Goal: Task Accomplishment & Management: Manage account settings

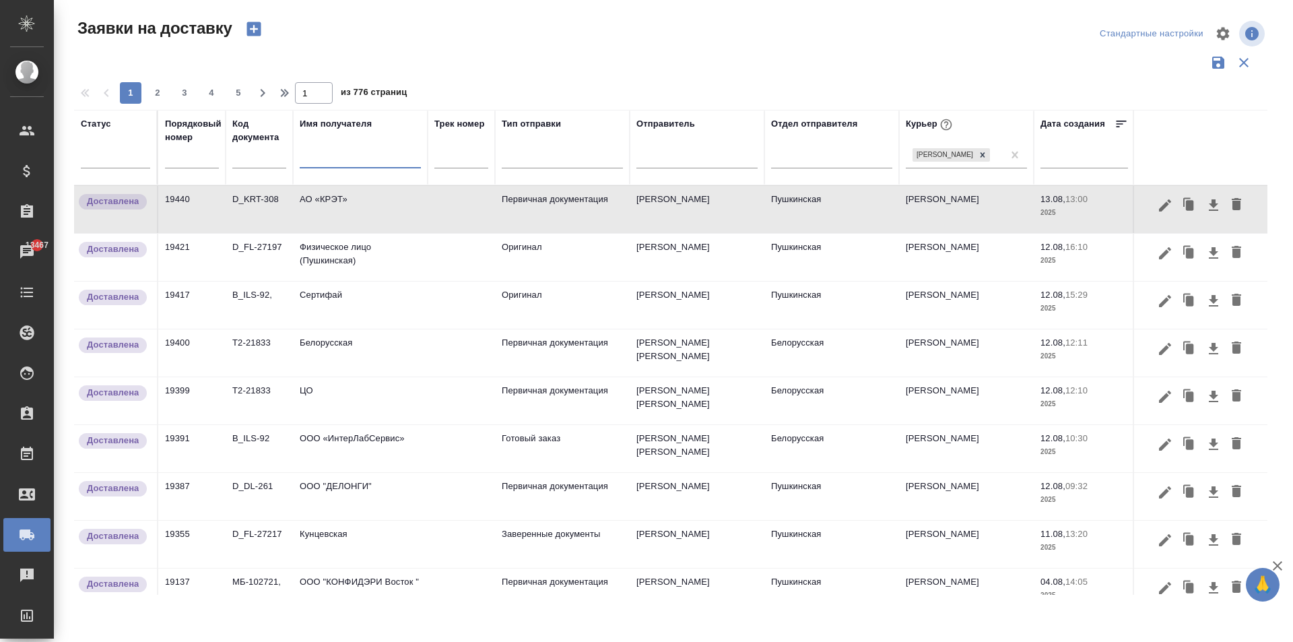
click at [318, 162] on input "text" at bounding box center [360, 159] width 121 height 17
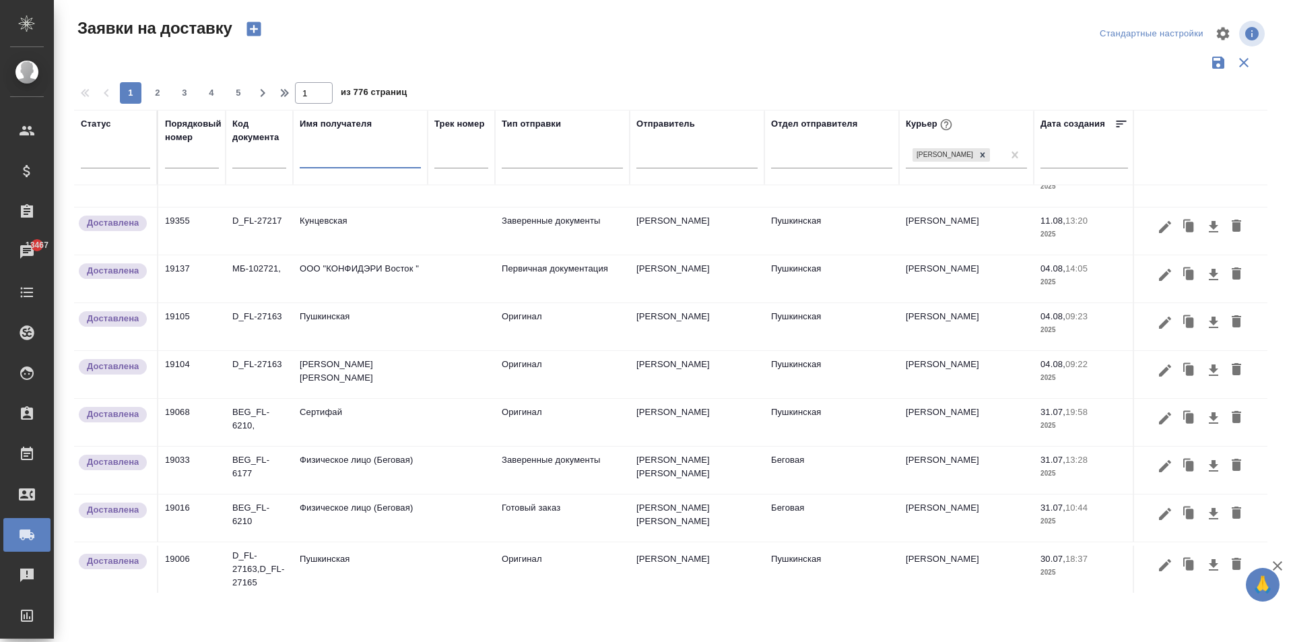
scroll to position [206, 0]
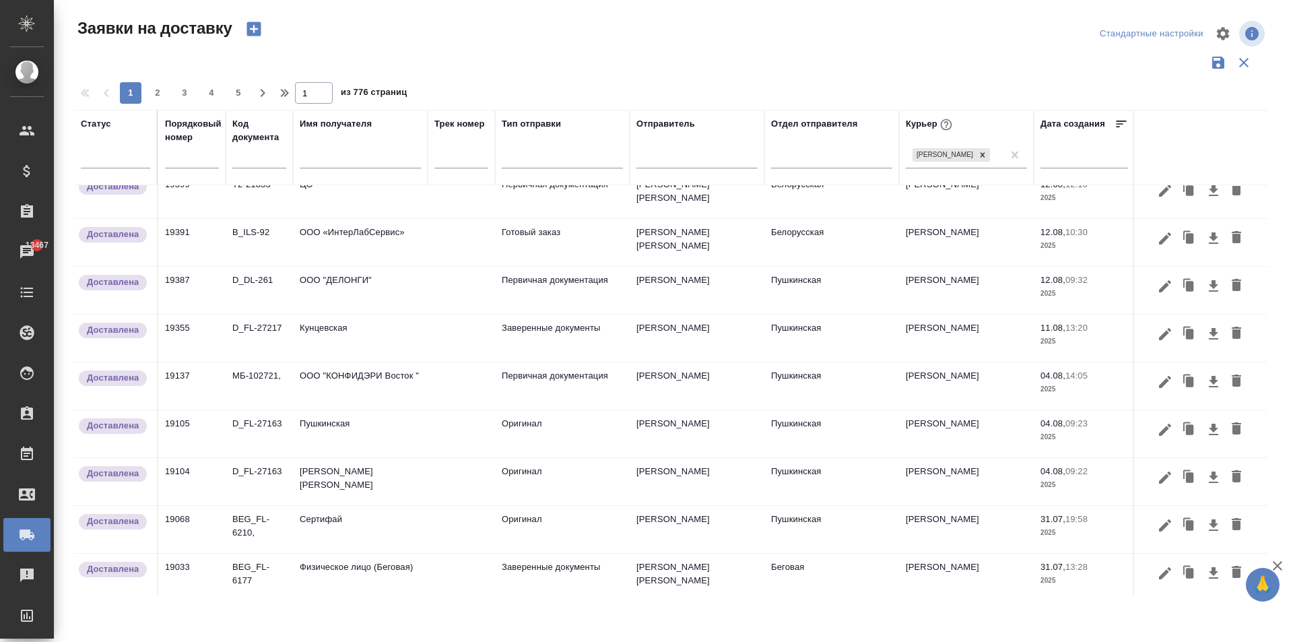
click at [342, 27] on td "Пушкинская" at bounding box center [360, 3] width 135 height 47
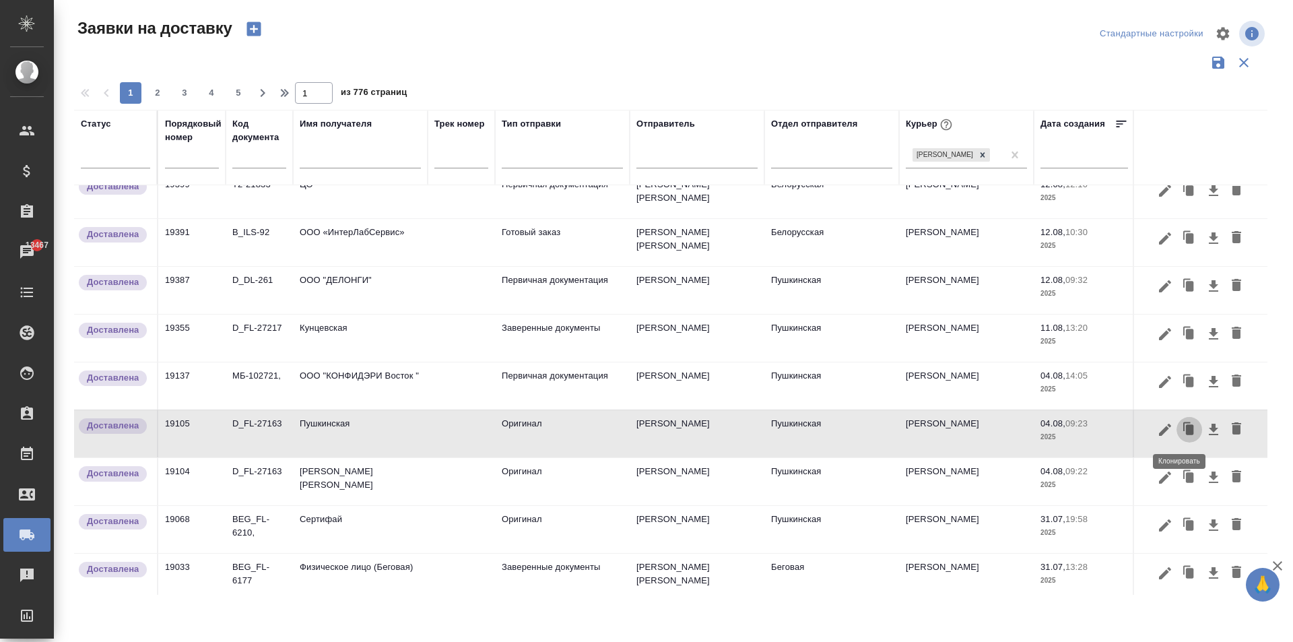
click at [1186, 434] on icon "button" at bounding box center [1190, 429] width 8 height 10
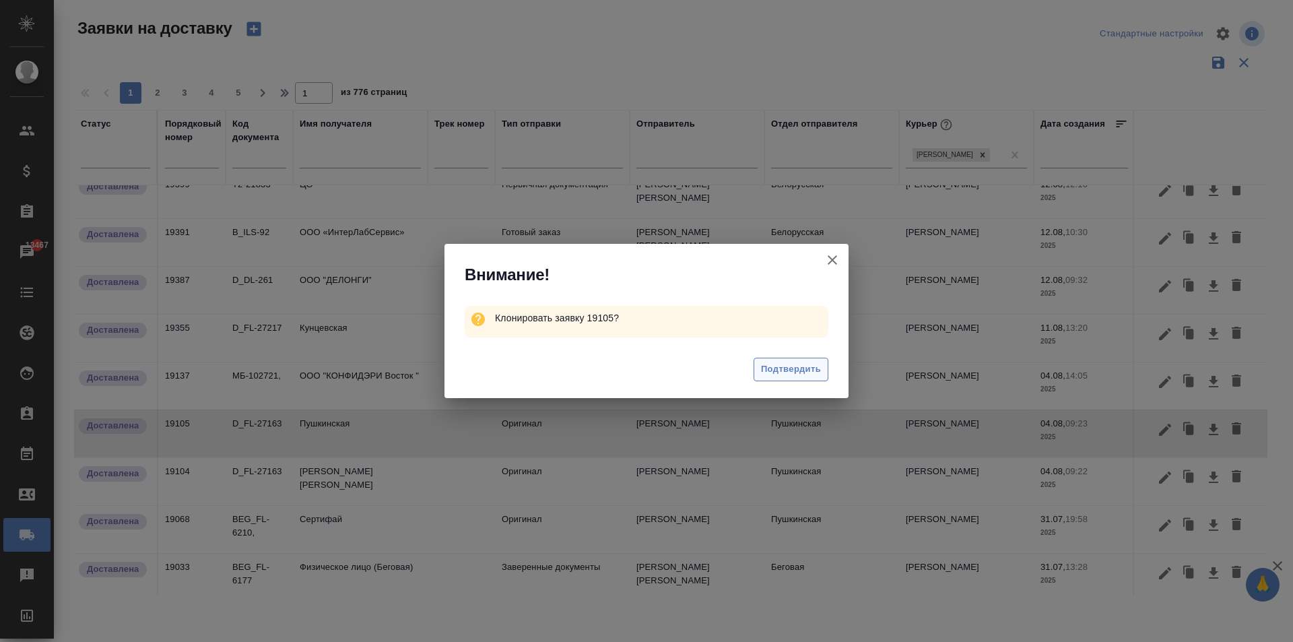
click at [794, 362] on span "Подтвердить" at bounding box center [791, 369] width 60 height 15
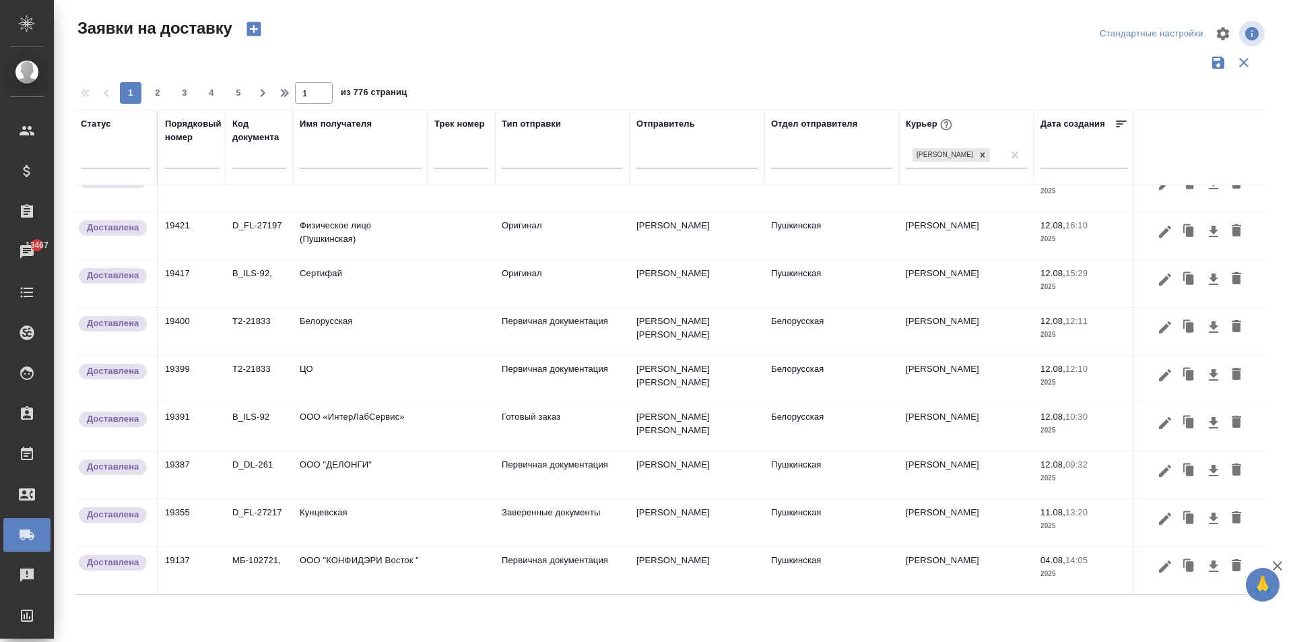
scroll to position [0, 0]
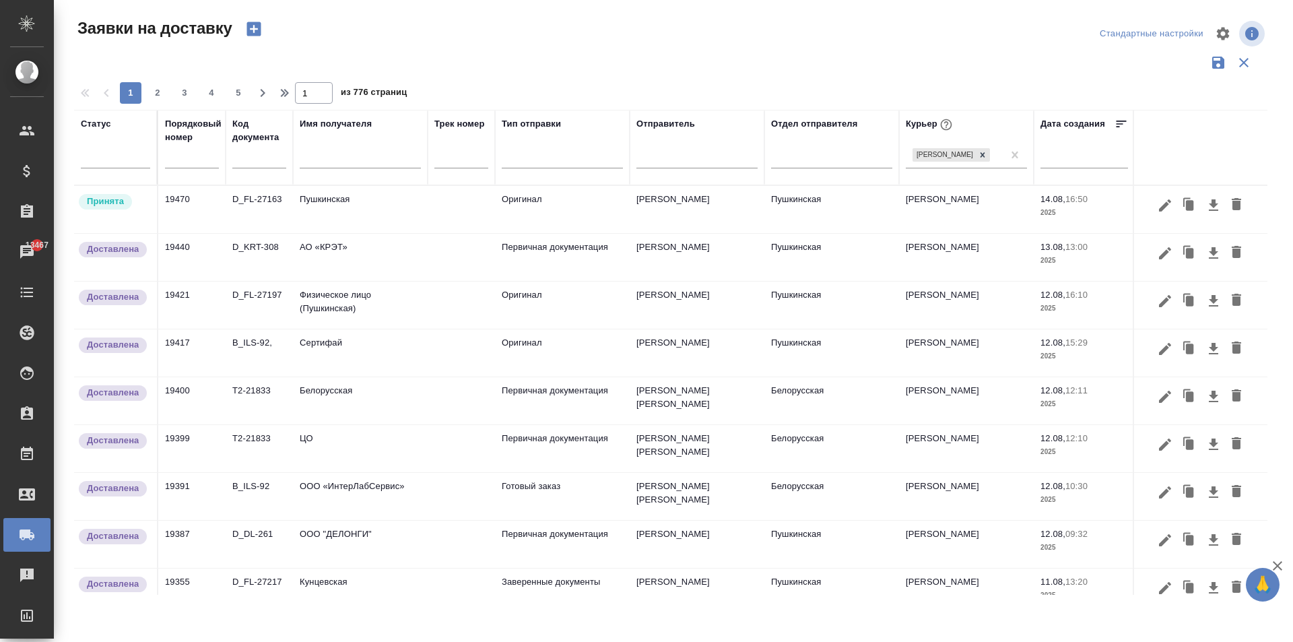
click at [376, 215] on td "Пушкинская" at bounding box center [360, 209] width 135 height 47
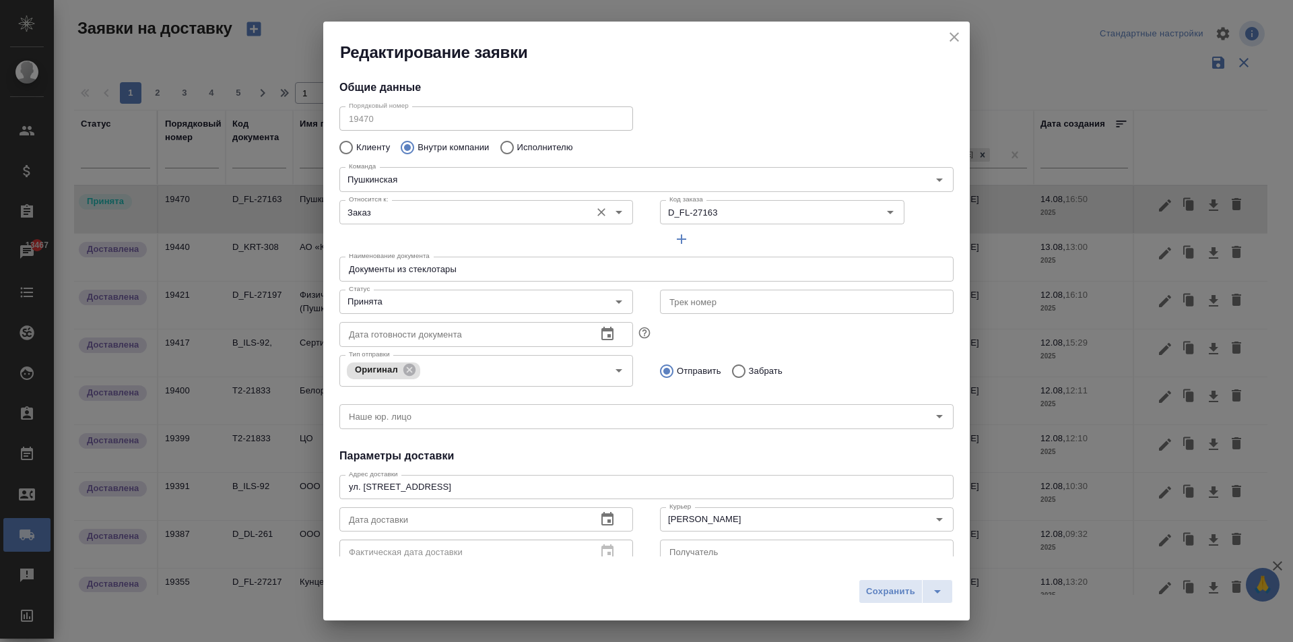
type input "Пушкинская"
type input "[PERSON_NAME]"
click at [456, 206] on input "Заказ" at bounding box center [463, 212] width 240 height 16
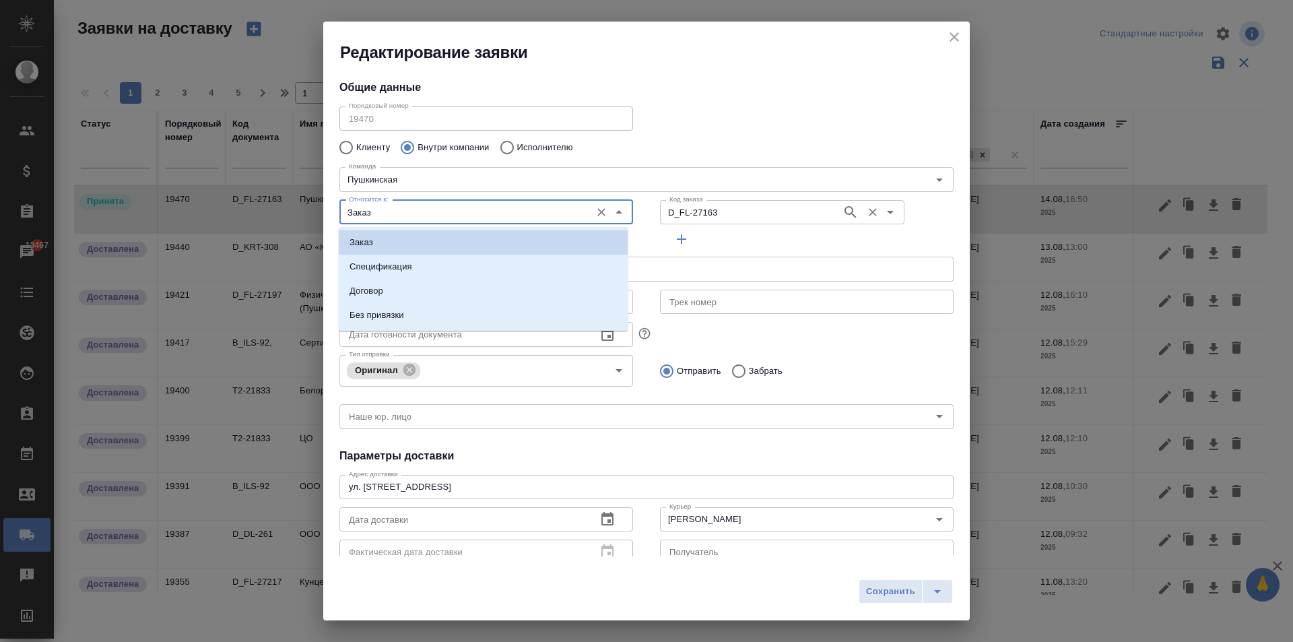
click at [697, 211] on input "D_FL-27163" at bounding box center [749, 212] width 171 height 16
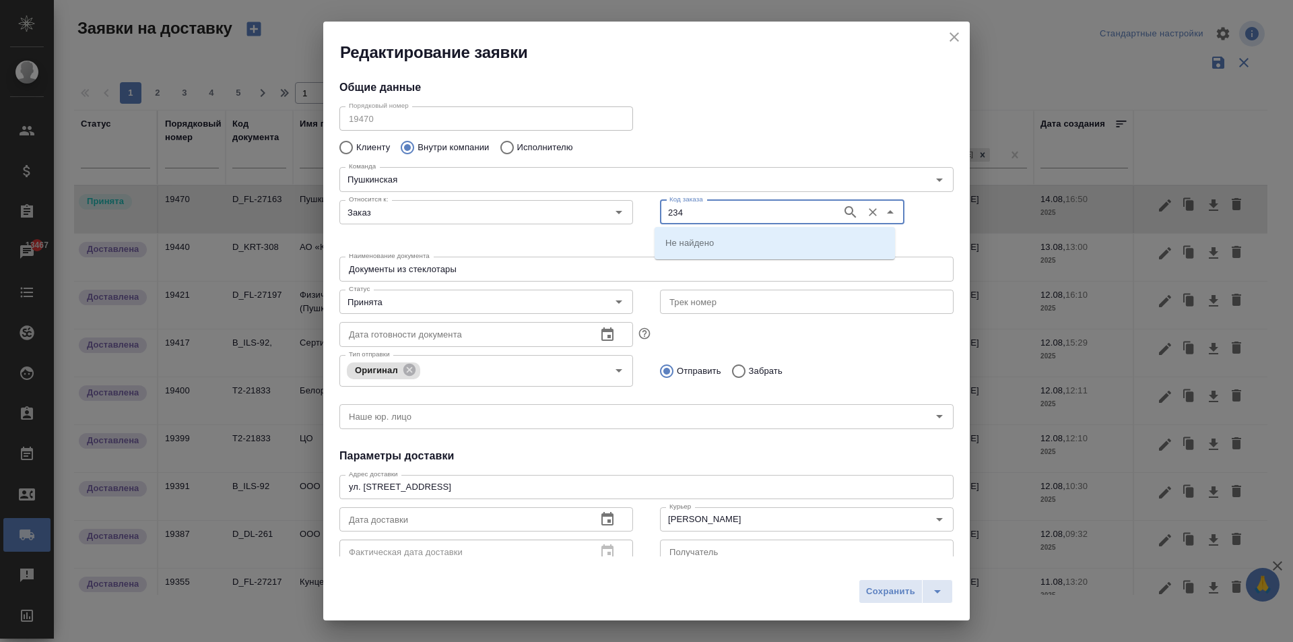
type input "234"
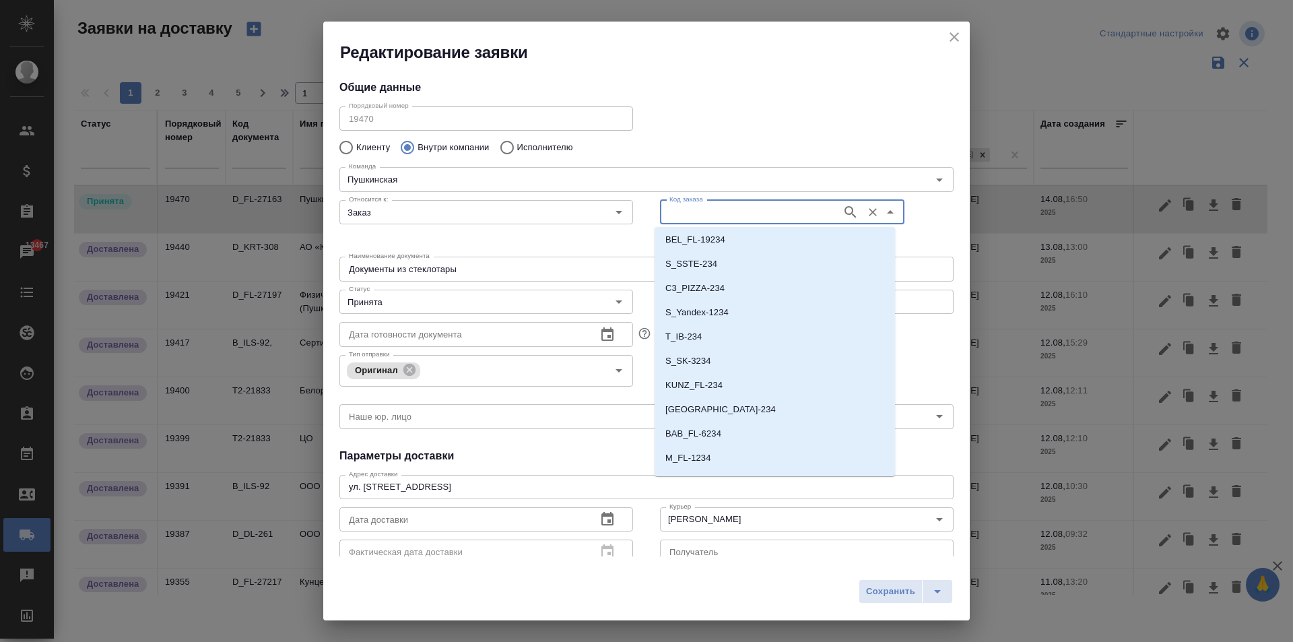
scroll to position [24644, 0]
click at [709, 435] on li "D_NF-234" at bounding box center [774, 439] width 240 height 24
type input "D_NF-234"
type input "(Т2) ООО "Трактат24""
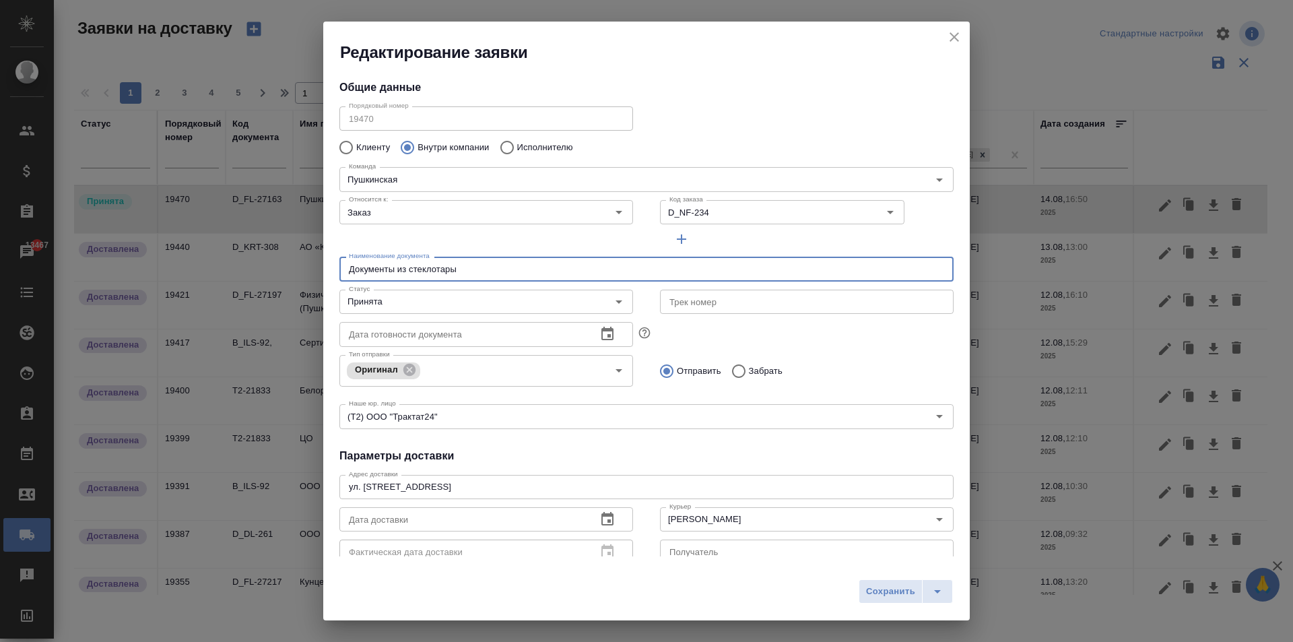
drag, startPoint x: 485, startPoint y: 275, endPoint x: 271, endPoint y: 286, distance: 214.4
click at [271, 287] on div "Редактирование заявки Общие данные Порядковый номер 19470 Порядковый номер Клие…" at bounding box center [646, 321] width 1293 height 642
type input "Документы на бутырскую"
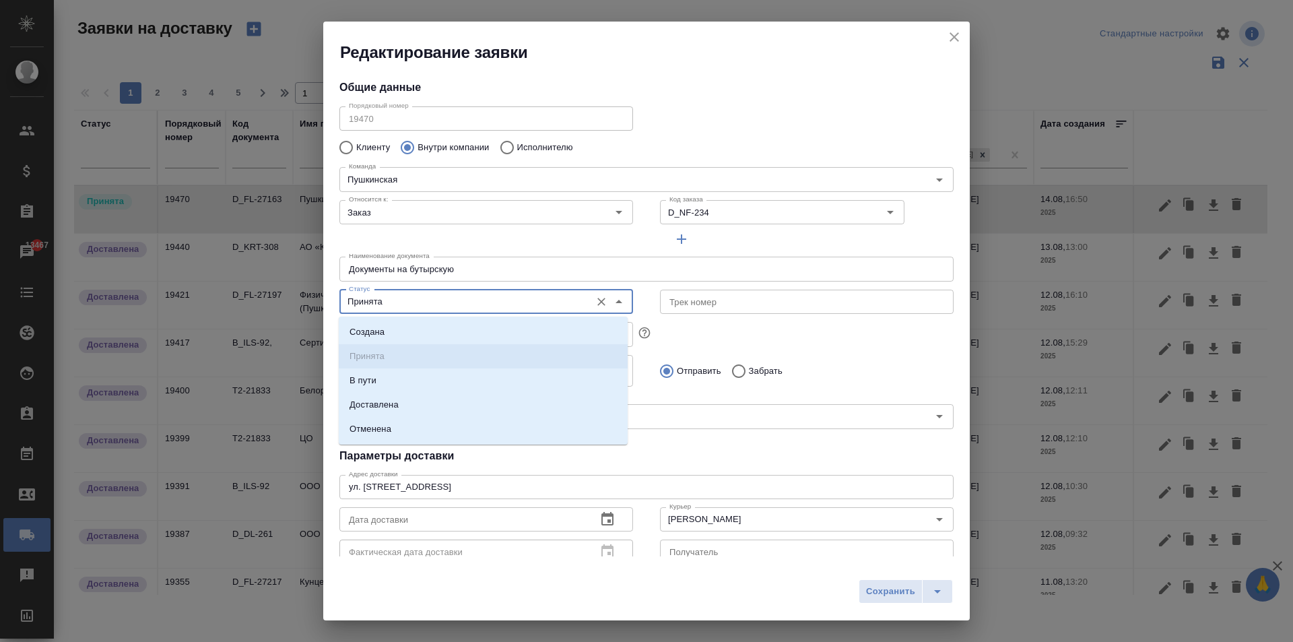
click at [382, 295] on input "Принята" at bounding box center [463, 302] width 240 height 16
click at [391, 403] on p "Доставлена" at bounding box center [373, 404] width 49 height 13
type input "Доставлена"
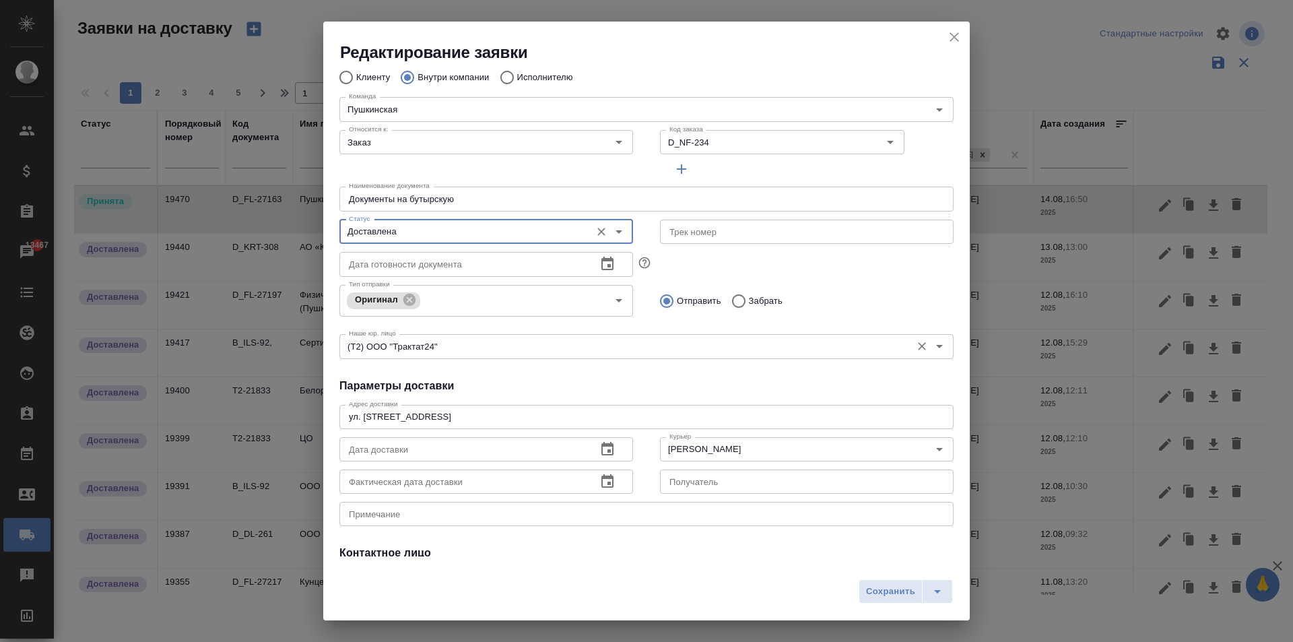
scroll to position [135, 0]
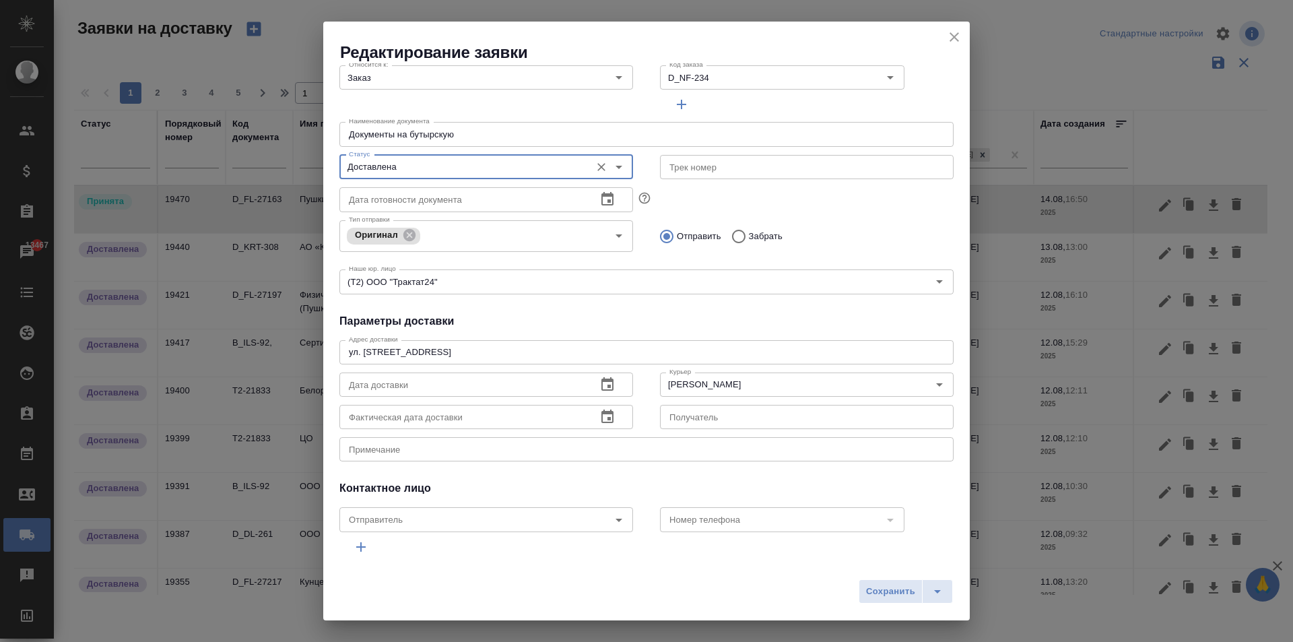
click at [611, 384] on button "button" at bounding box center [607, 384] width 32 height 32
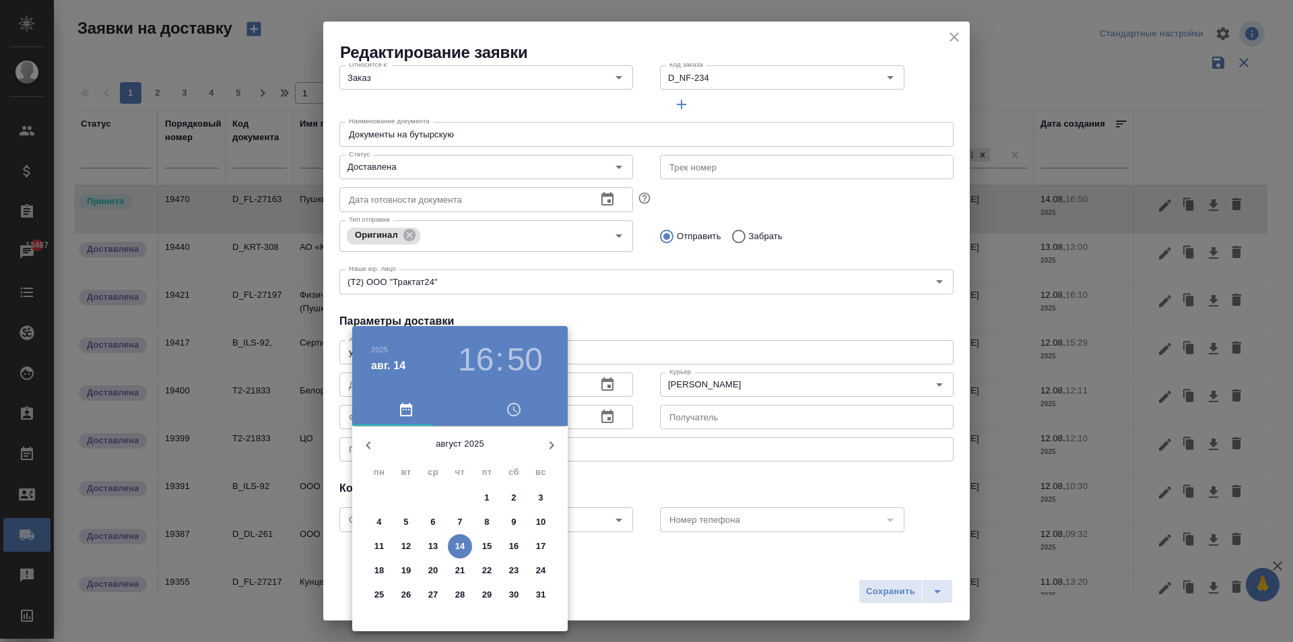
click at [457, 554] on button "14" at bounding box center [460, 546] width 24 height 24
type input "[DATE] 16:50"
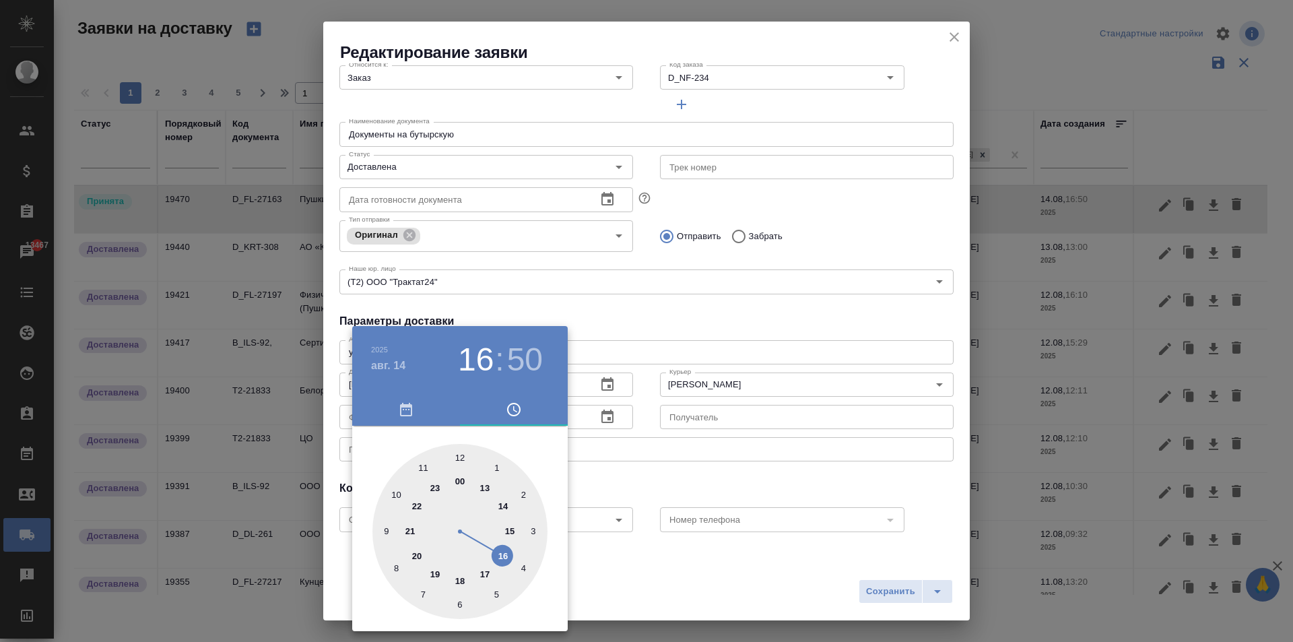
click at [646, 394] on div at bounding box center [646, 321] width 1293 height 642
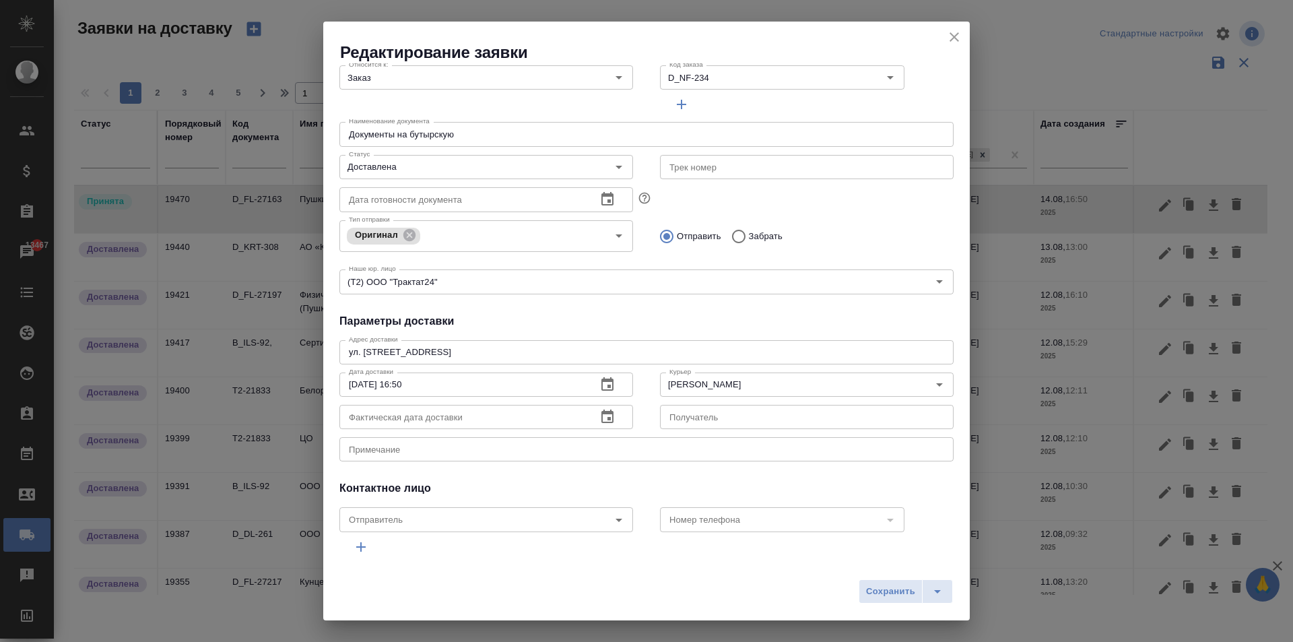
click at [609, 415] on icon "button" at bounding box center [607, 417] width 16 height 16
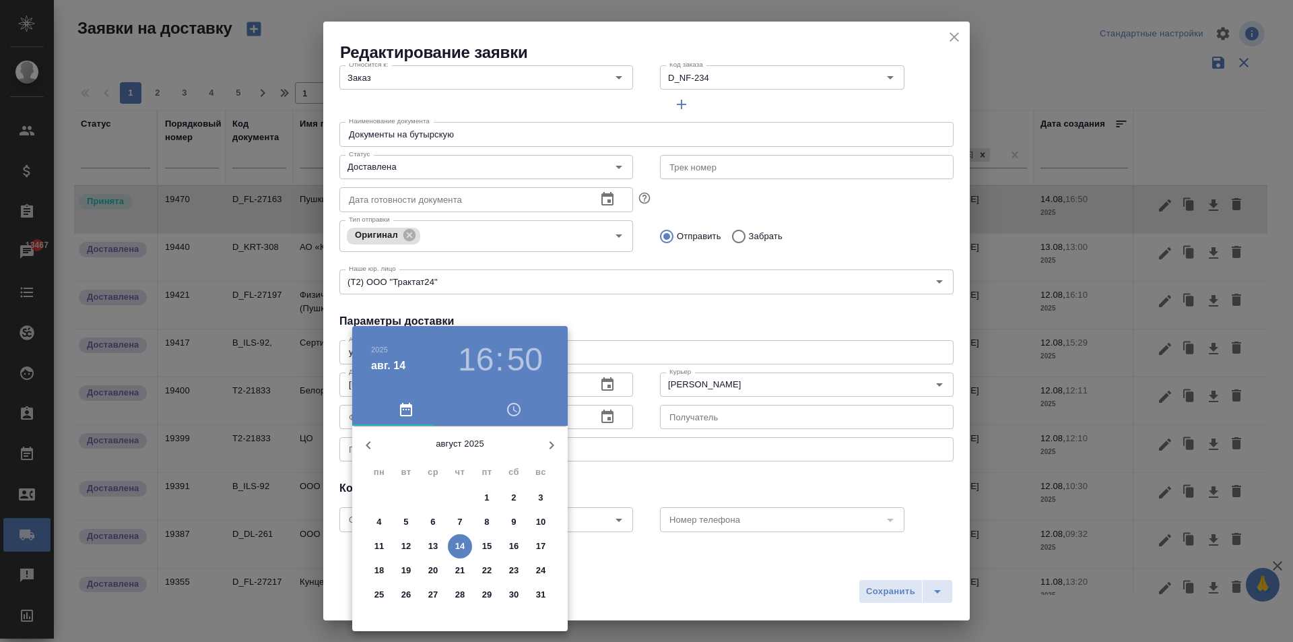
click at [460, 541] on p "14" at bounding box center [460, 545] width 10 height 13
type input "[DATE] 16:50"
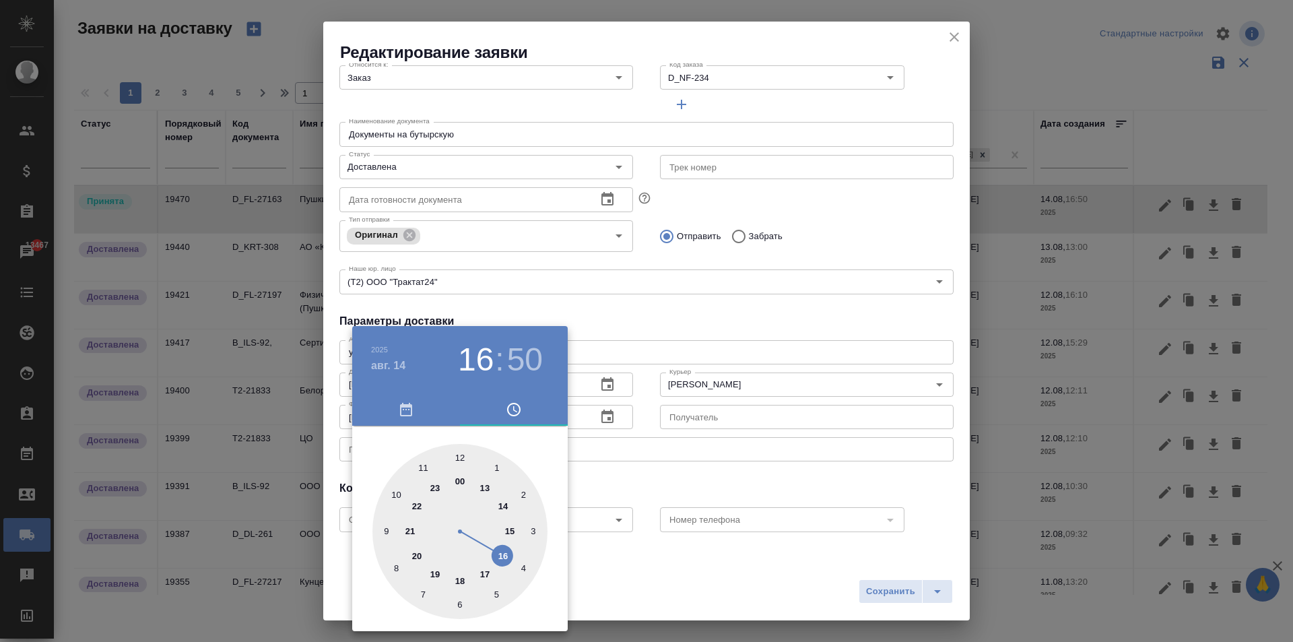
click at [662, 477] on div at bounding box center [646, 321] width 1293 height 642
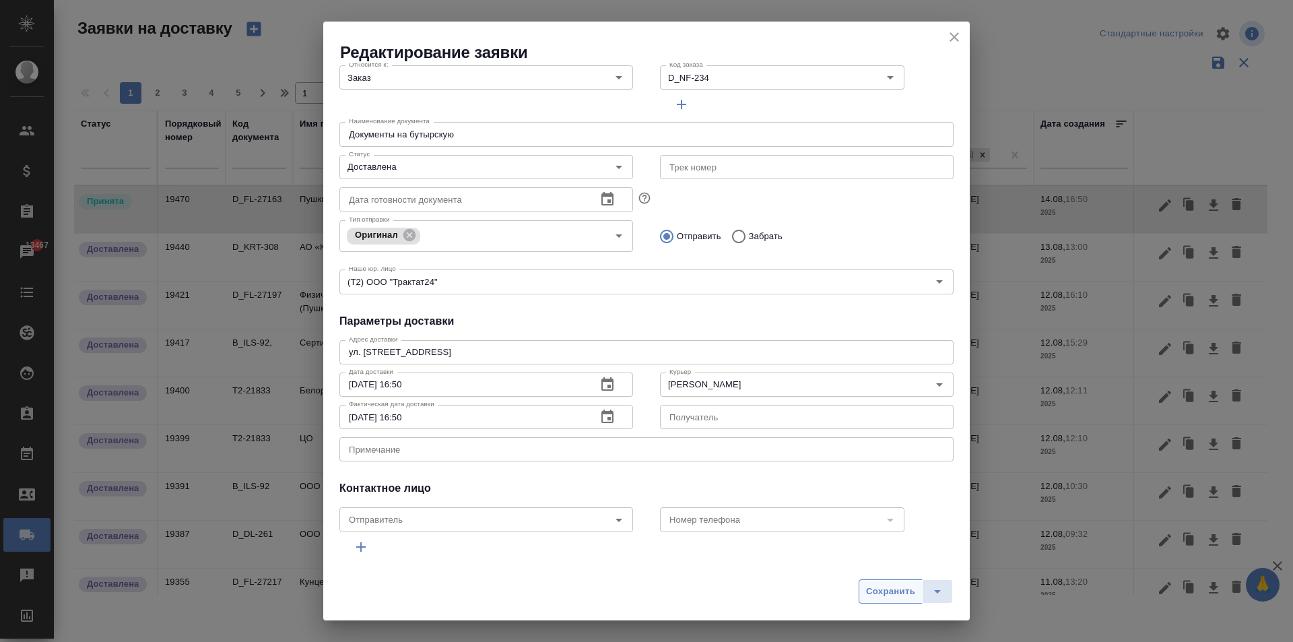
click at [903, 598] on span "Сохранить" at bounding box center [890, 591] width 49 height 15
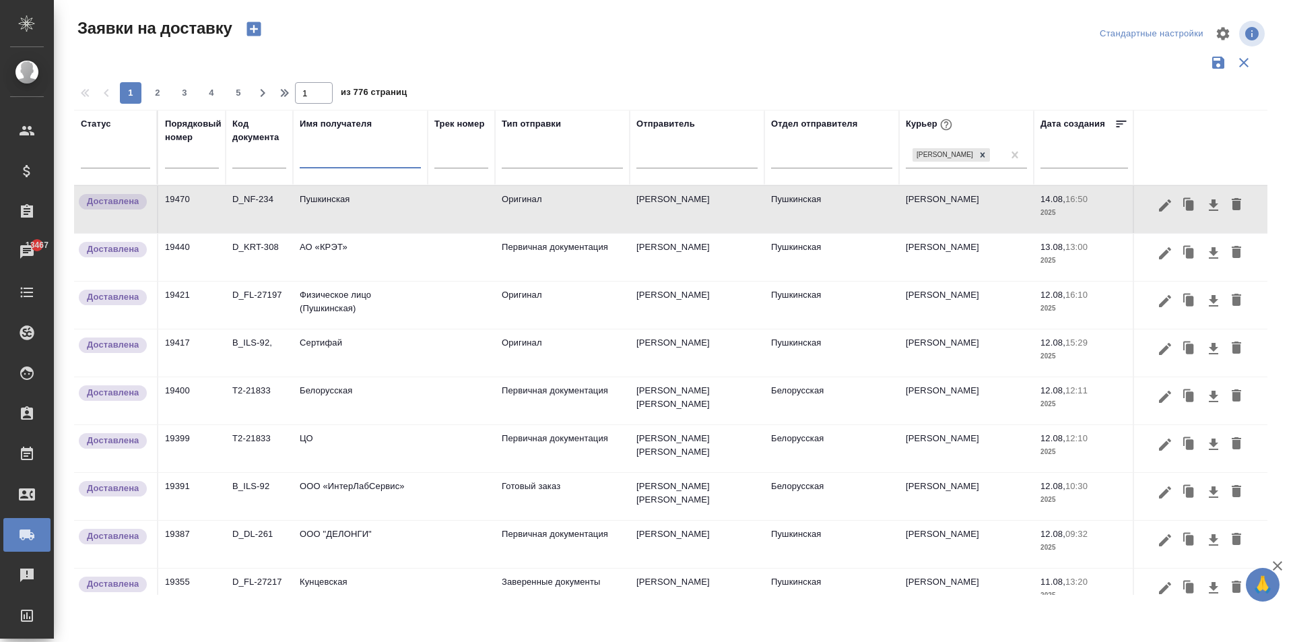
click at [364, 167] on input "text" at bounding box center [360, 159] width 121 height 17
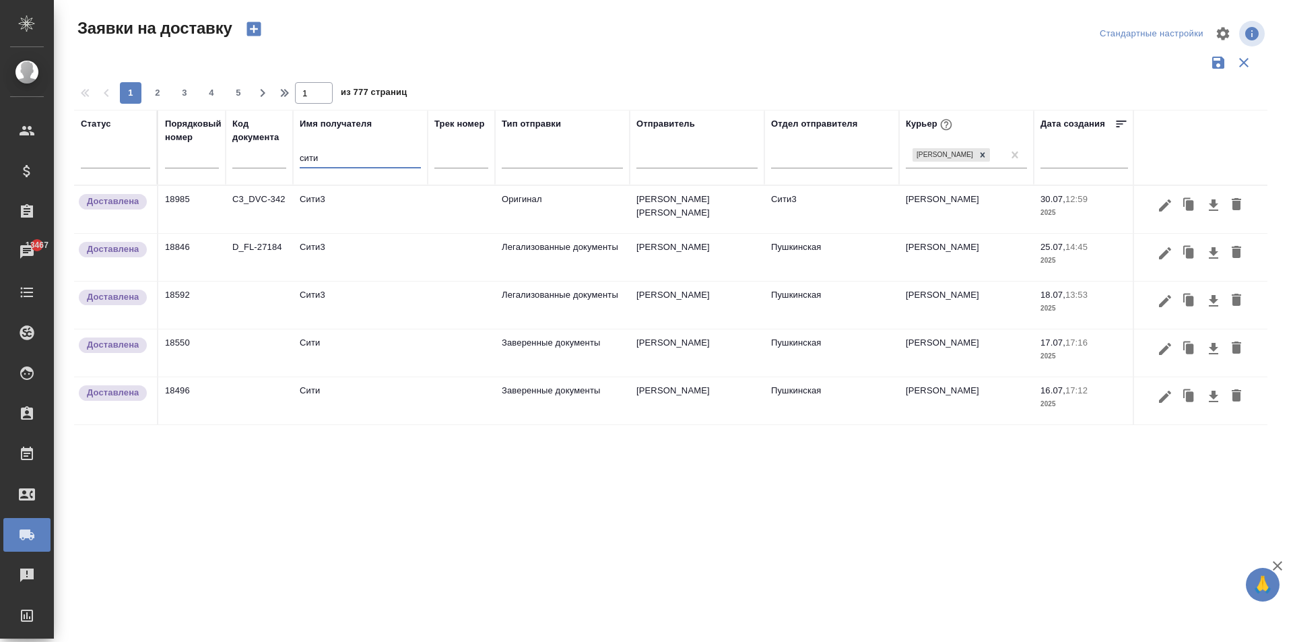
type input "сити"
click at [346, 203] on td "Сити3" at bounding box center [360, 209] width 135 height 47
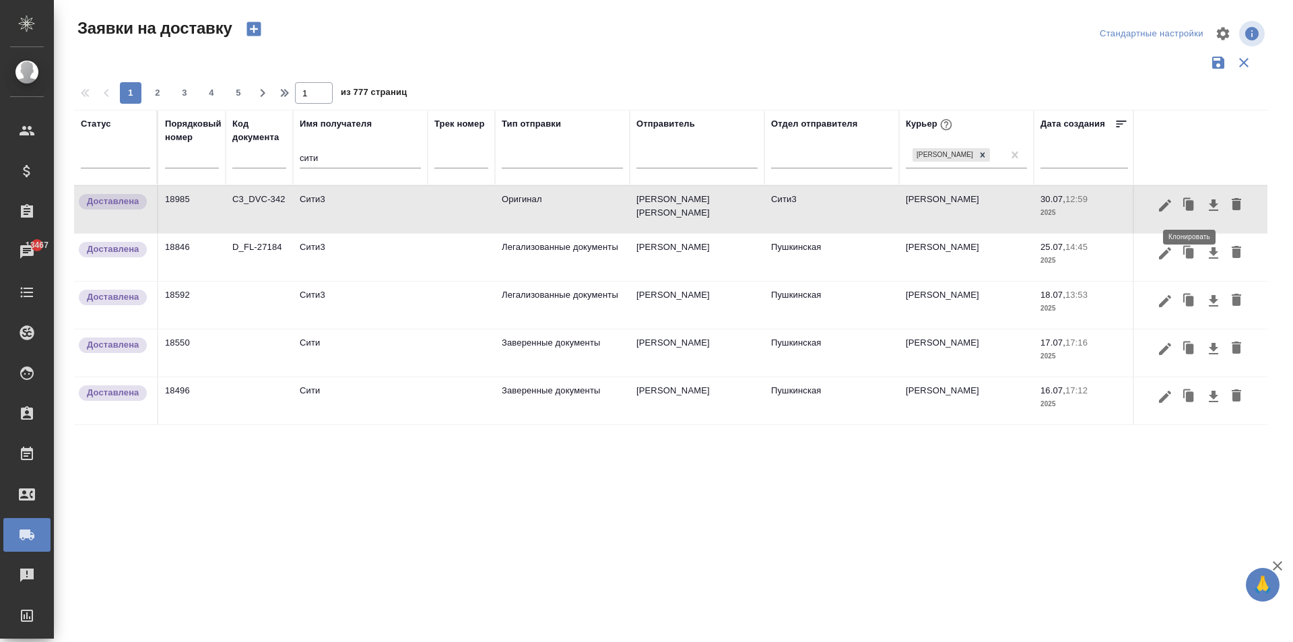
click at [1188, 205] on icon "button" at bounding box center [1190, 205] width 8 height 10
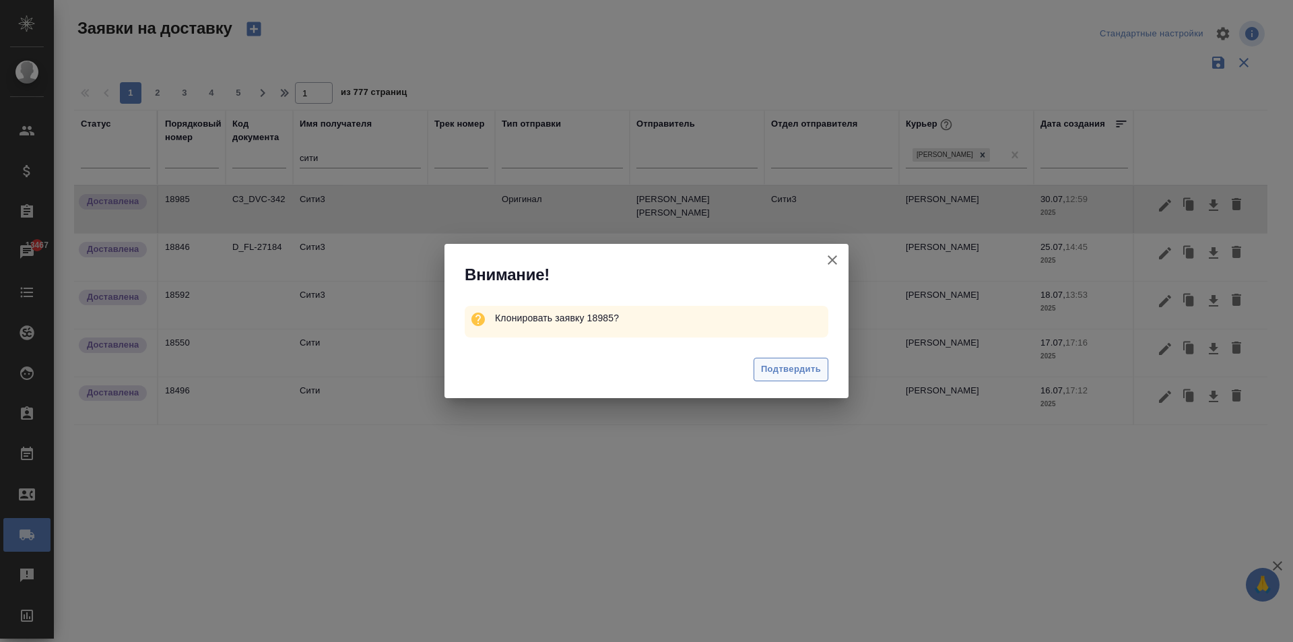
click at [774, 370] on span "Подтвердить" at bounding box center [791, 369] width 60 height 15
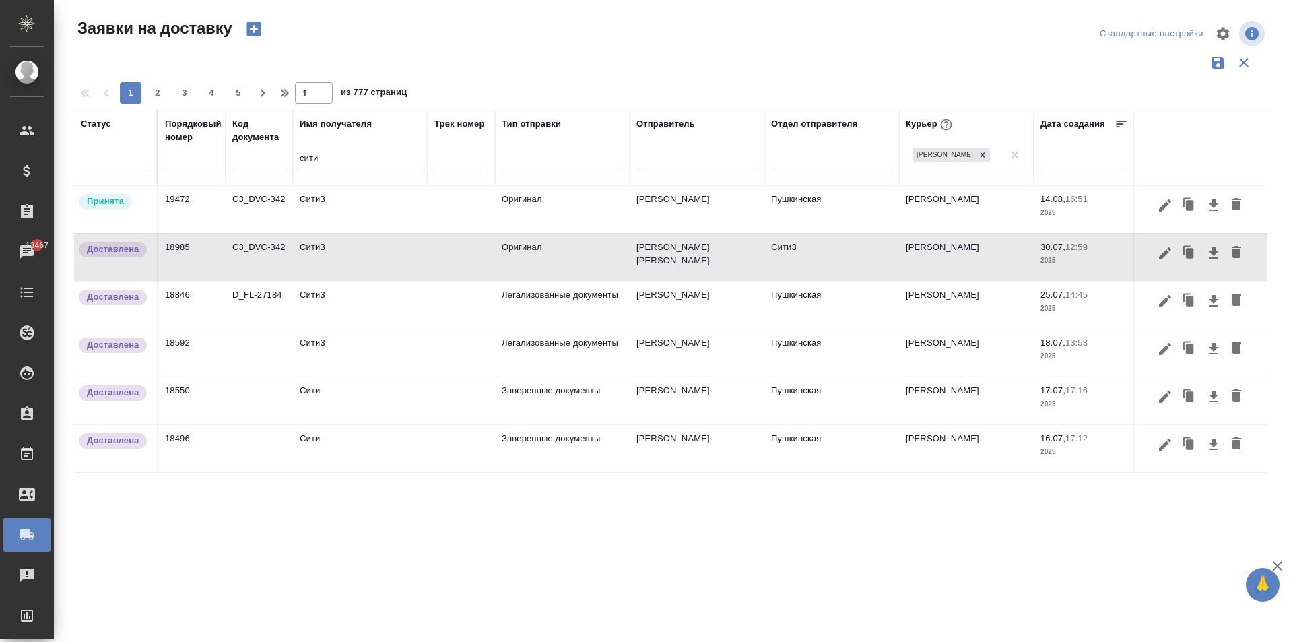
click at [340, 196] on td "Сити3" at bounding box center [360, 209] width 135 height 47
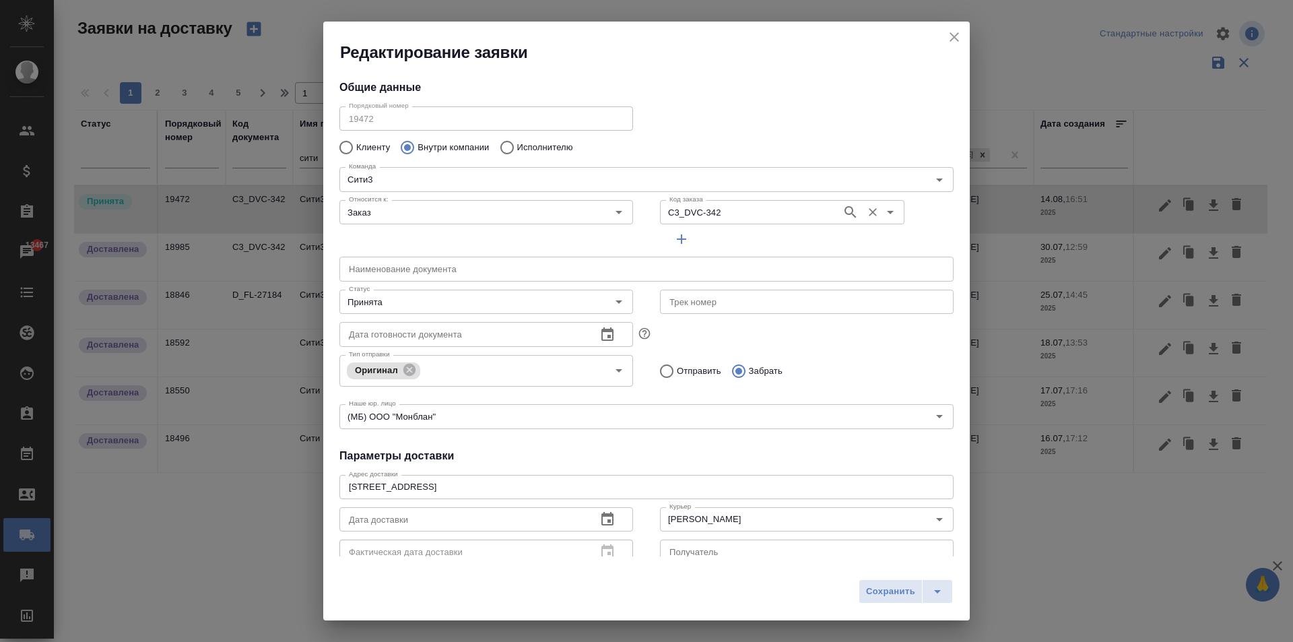
click at [698, 209] on input "C3_DVC-342" at bounding box center [749, 212] width 171 height 16
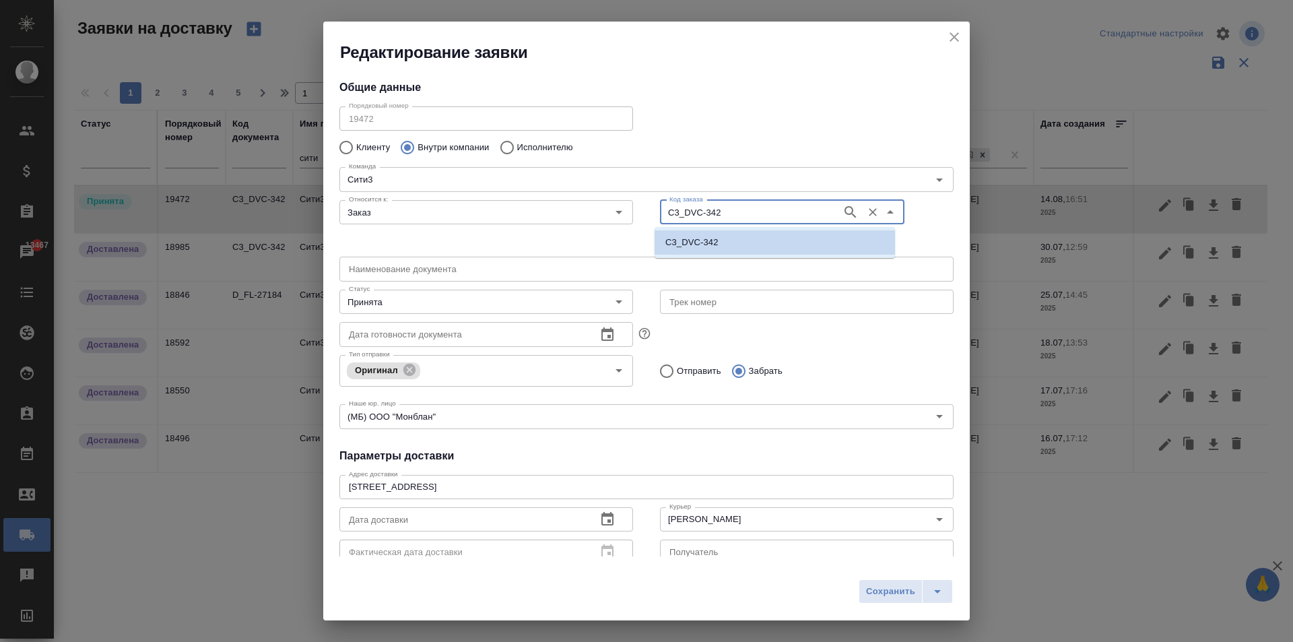
paste input "X:\DMT\ЗАКАЗЫ\КОМПАНИИ\2 ПОСТОЯННЫЕ\ЭОС_eos\D_eos-158"
type input "X:\DMT\ЗАКАЗЫ\КОМПАНИИ\2 ПОСТОЯННЫЕ\ЭОС_eos\D_eos-158"
click at [866, 207] on icon "Очистить" at bounding box center [872, 211] width 13 height 13
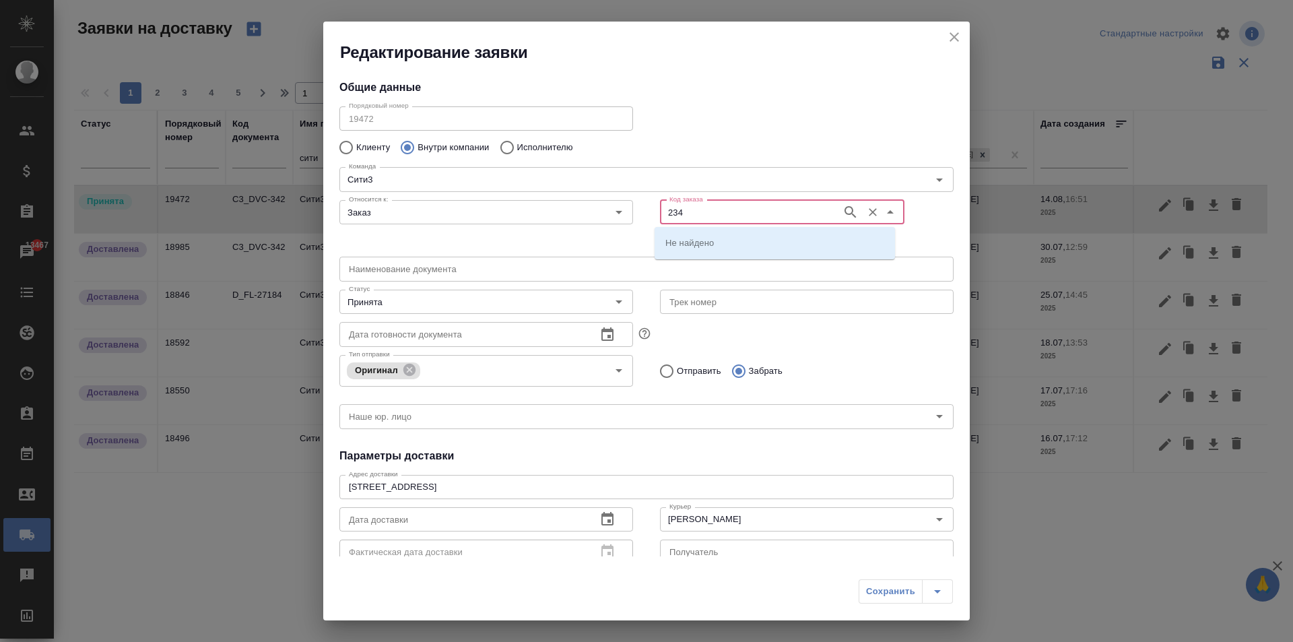
type input "234"
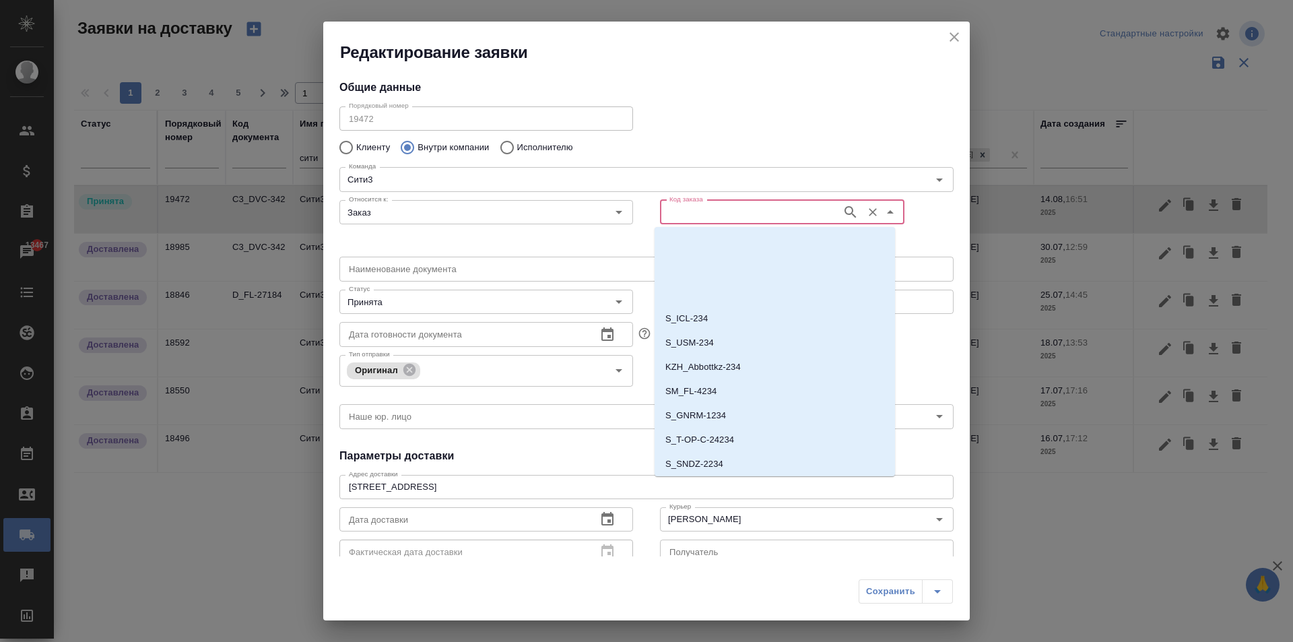
scroll to position [24644, 0]
click at [700, 435] on p "D_NF-234" at bounding box center [685, 438] width 41 height 13
type input "D_NF-234"
type input "(Т2) ООО "Трактат24""
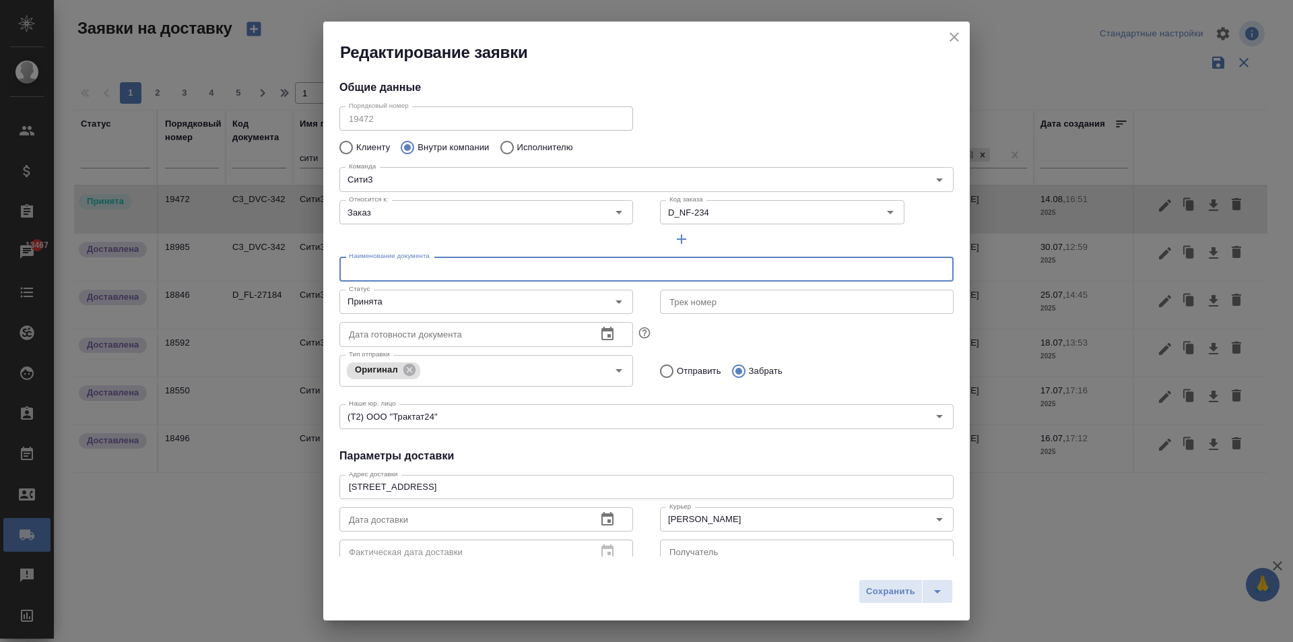
click at [428, 272] on input "text" at bounding box center [646, 268] width 614 height 24
type input "Документы для подачи в [GEOGRAPHIC_DATA]"
click at [460, 298] on input "Принята" at bounding box center [463, 302] width 240 height 16
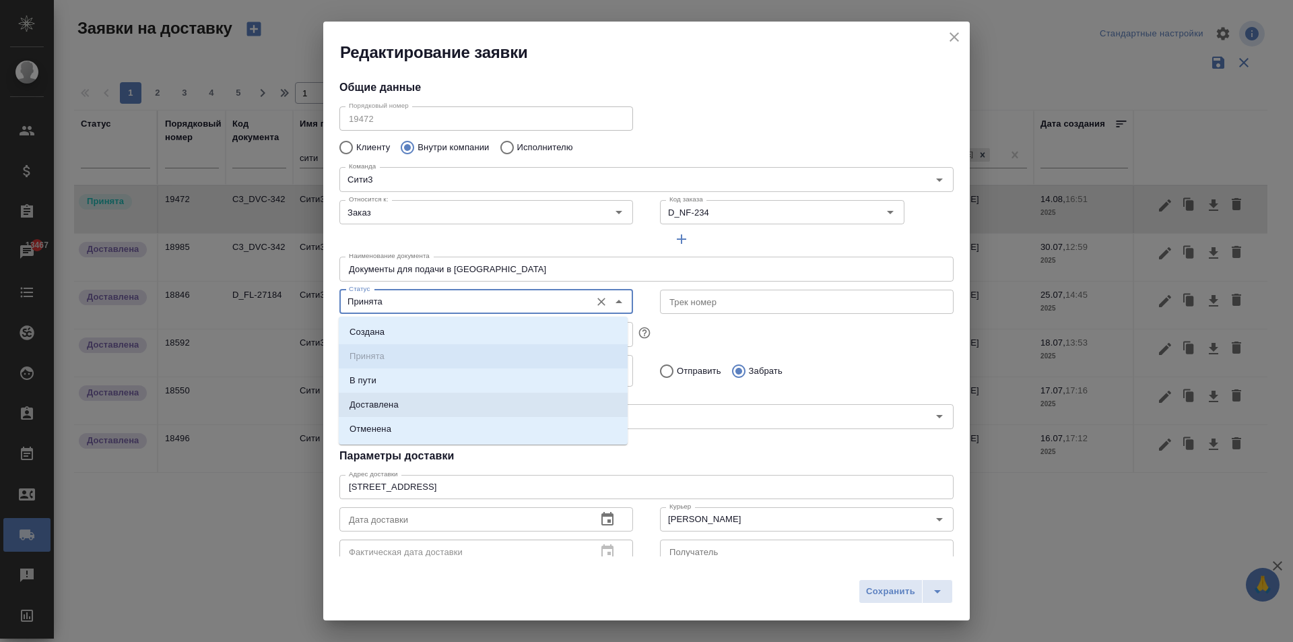
click at [374, 405] on p "Доставлена" at bounding box center [373, 404] width 49 height 13
type input "Доставлена"
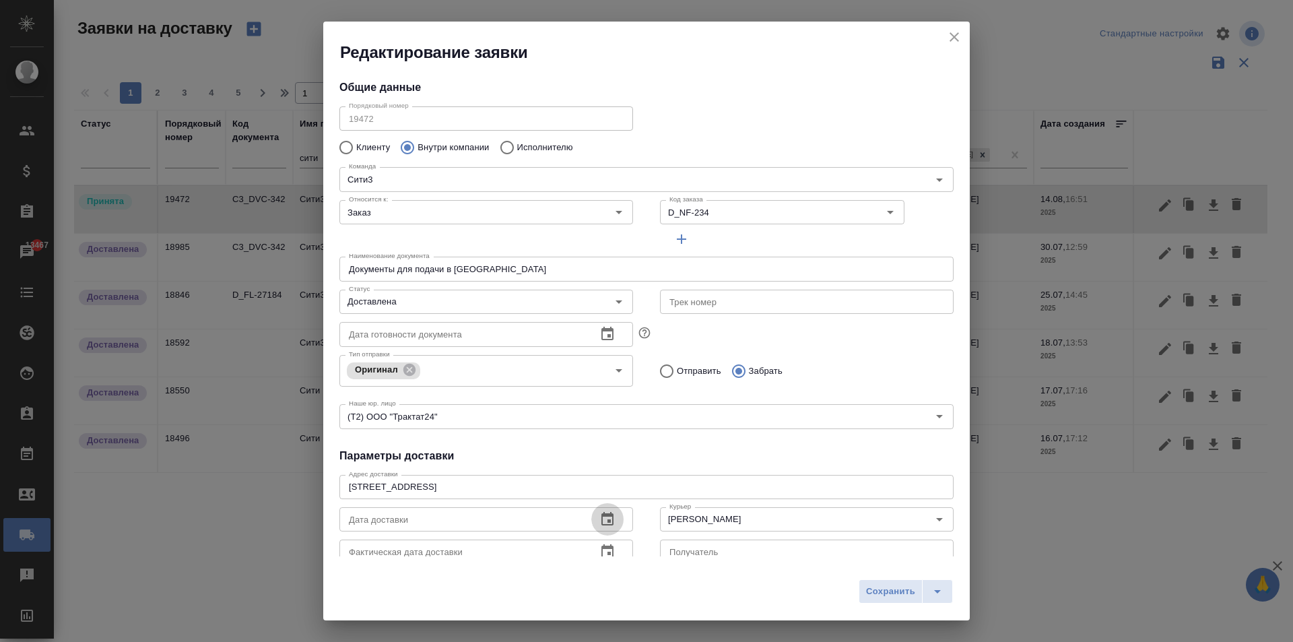
click at [599, 517] on icon "button" at bounding box center [607, 519] width 16 height 16
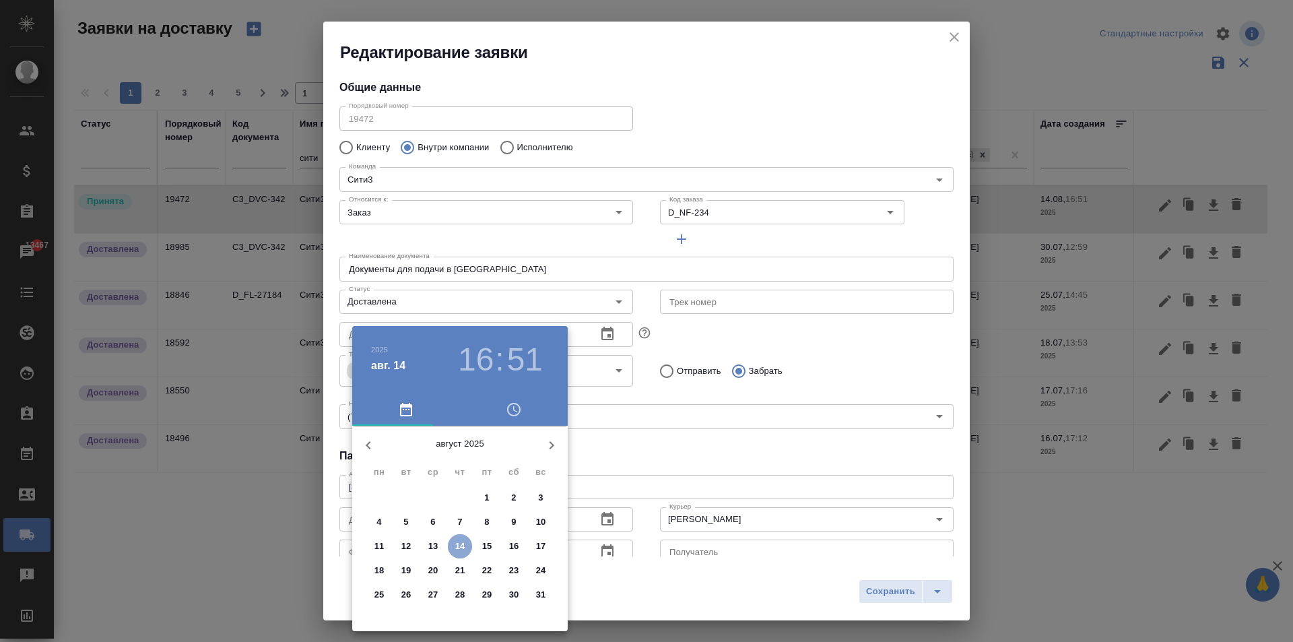
click at [451, 545] on span "14" at bounding box center [460, 545] width 24 height 13
type input "[DATE] 16:51"
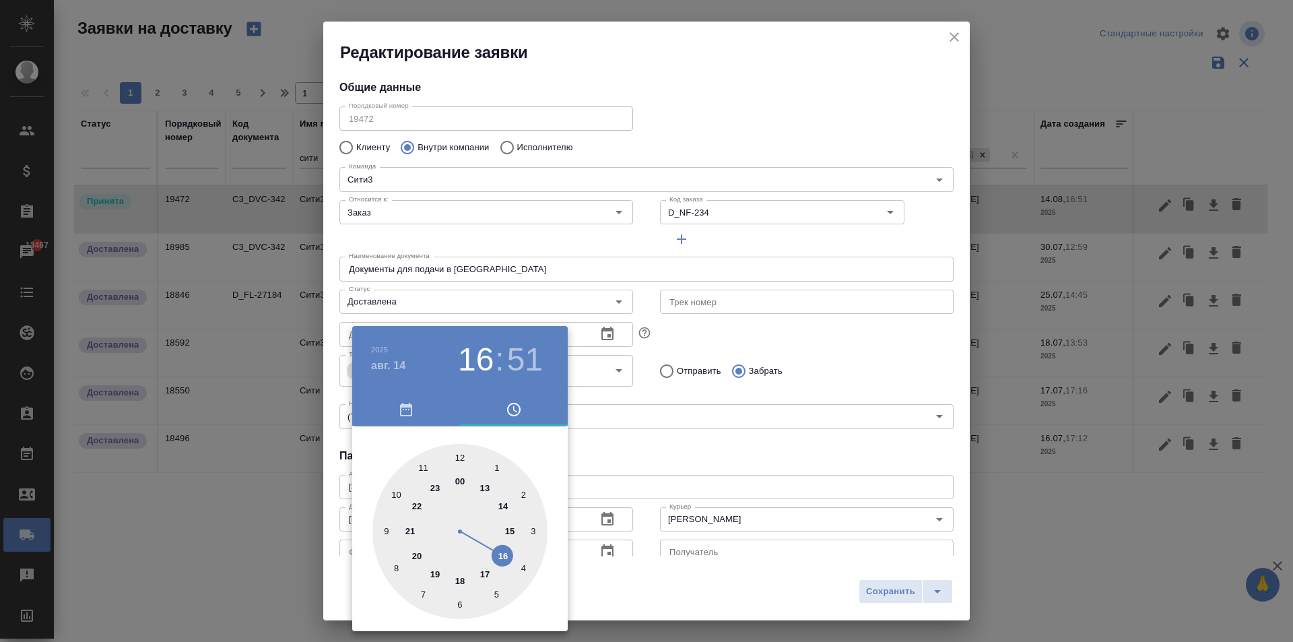
click at [596, 469] on div at bounding box center [646, 321] width 1293 height 642
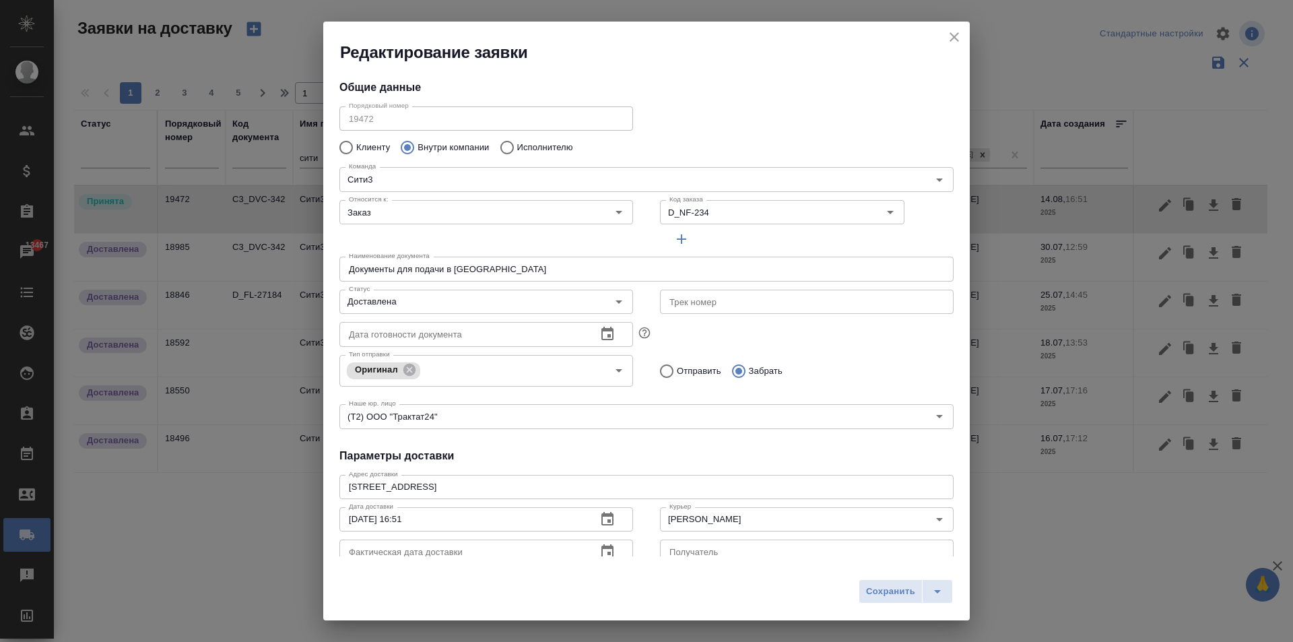
click at [605, 549] on icon "button" at bounding box center [607, 551] width 16 height 16
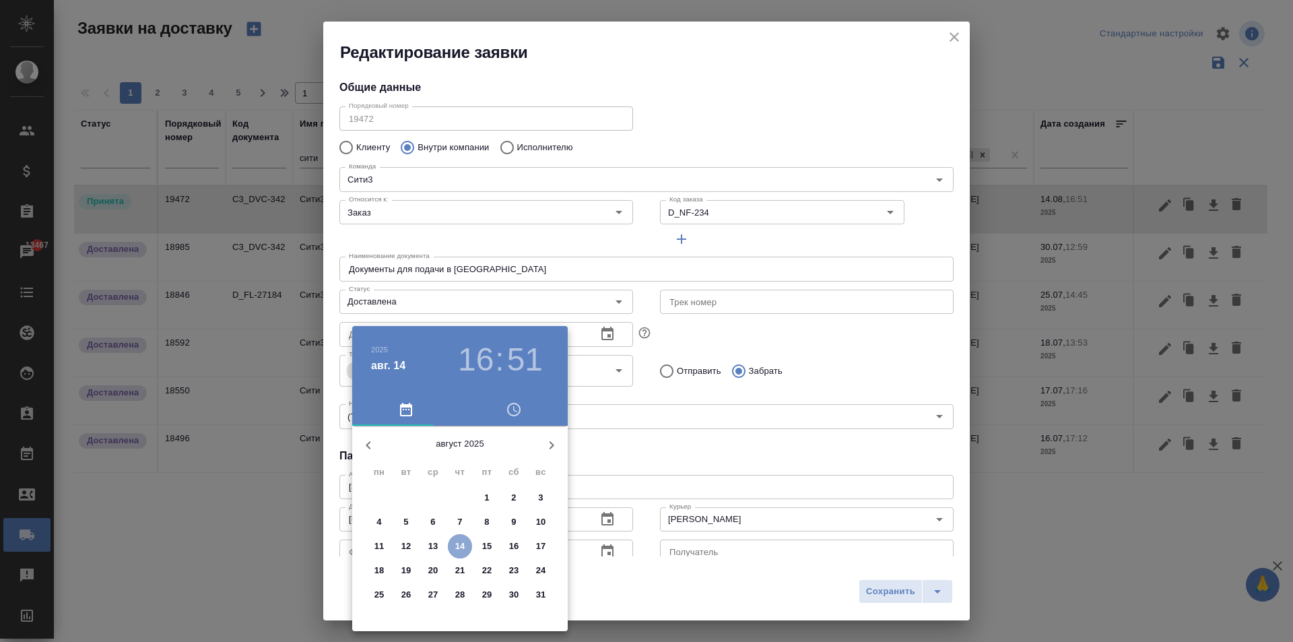
click at [468, 541] on span "14" at bounding box center [460, 545] width 24 height 13
type input "[DATE] 16:51"
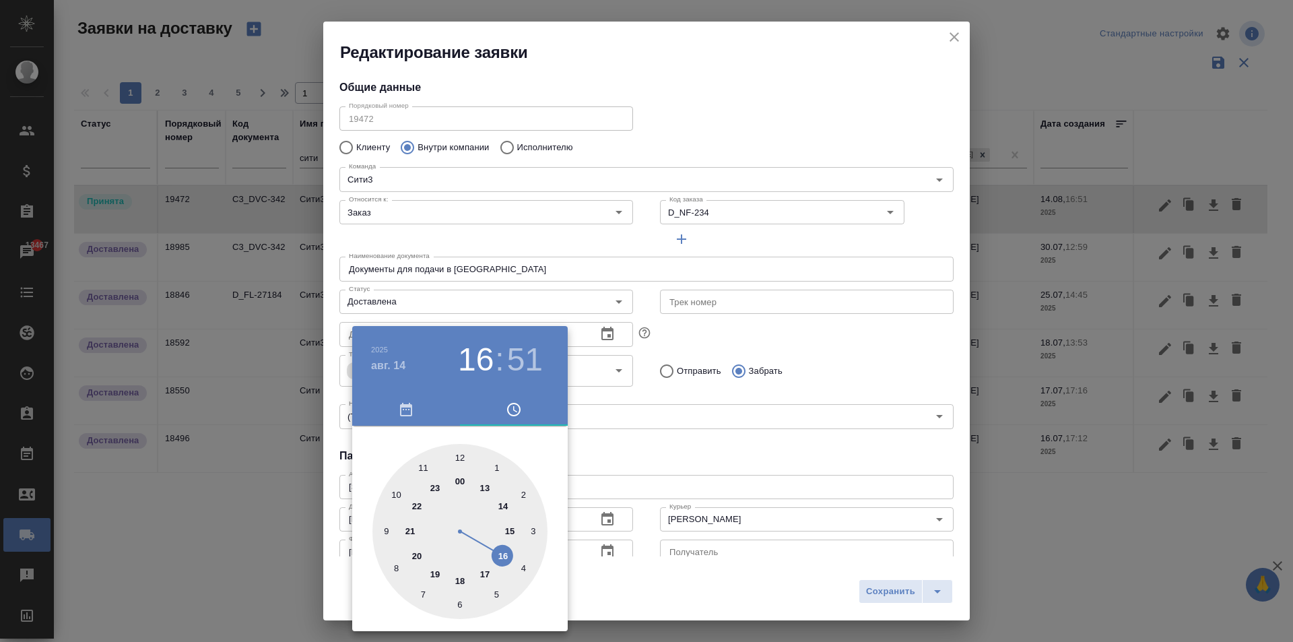
click at [763, 467] on div at bounding box center [646, 321] width 1293 height 642
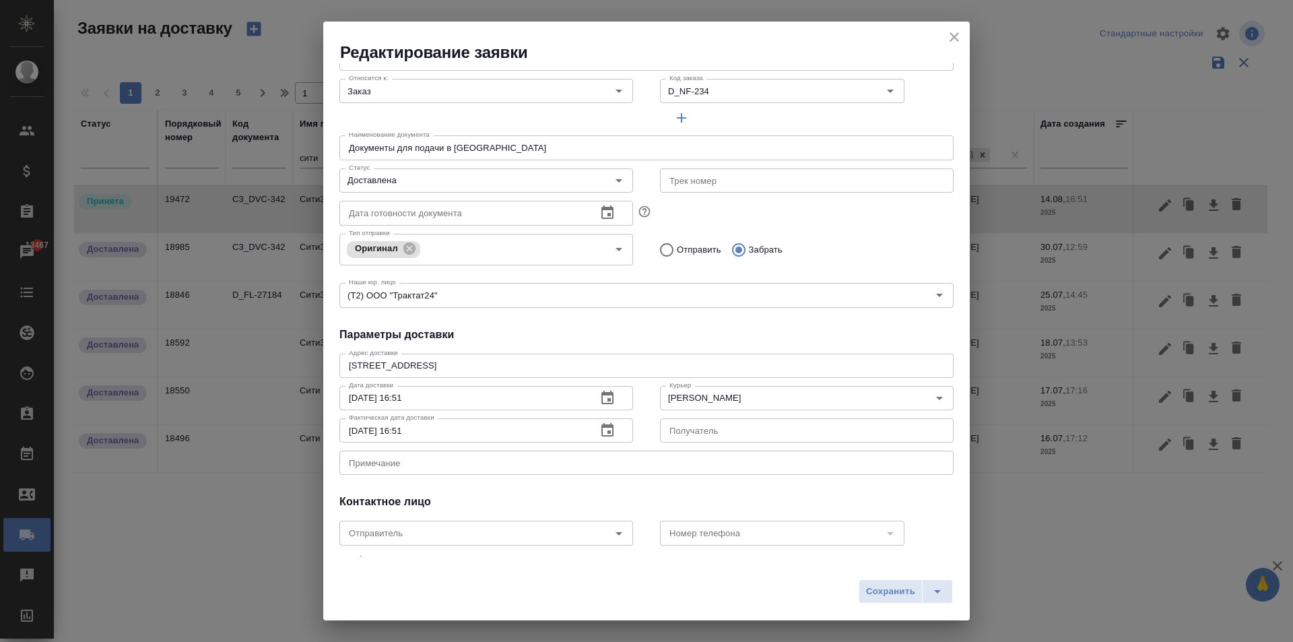
scroll to position [183, 0]
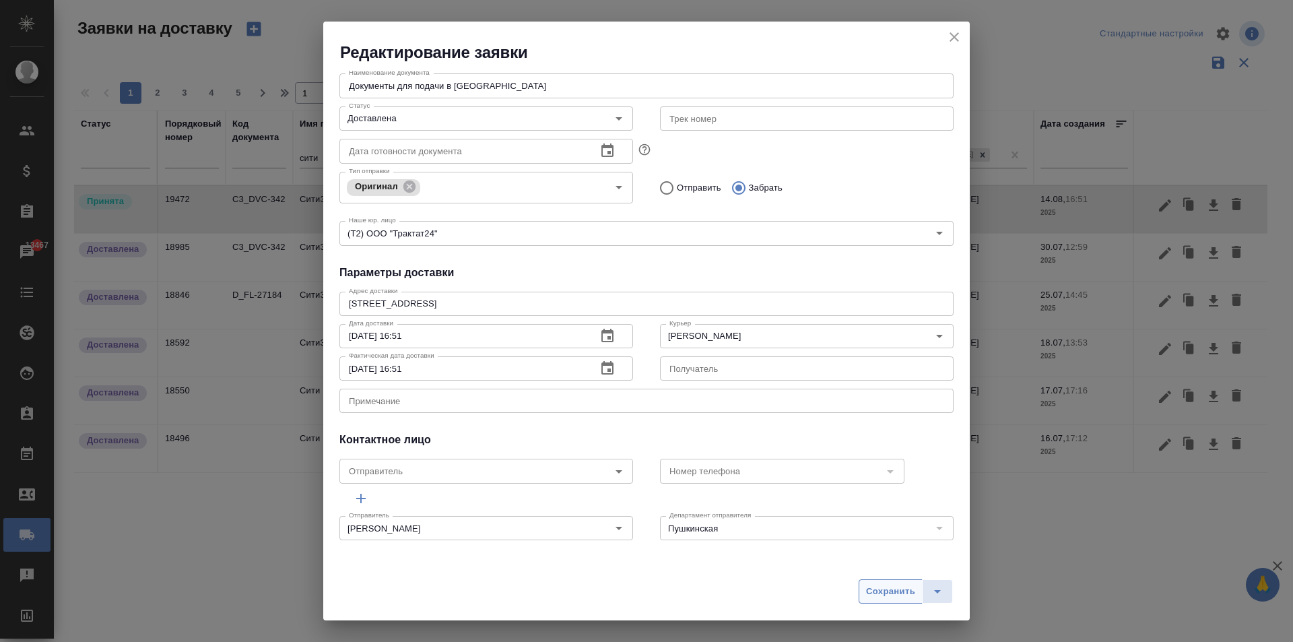
click at [886, 591] on span "Сохранить" at bounding box center [890, 591] width 49 height 15
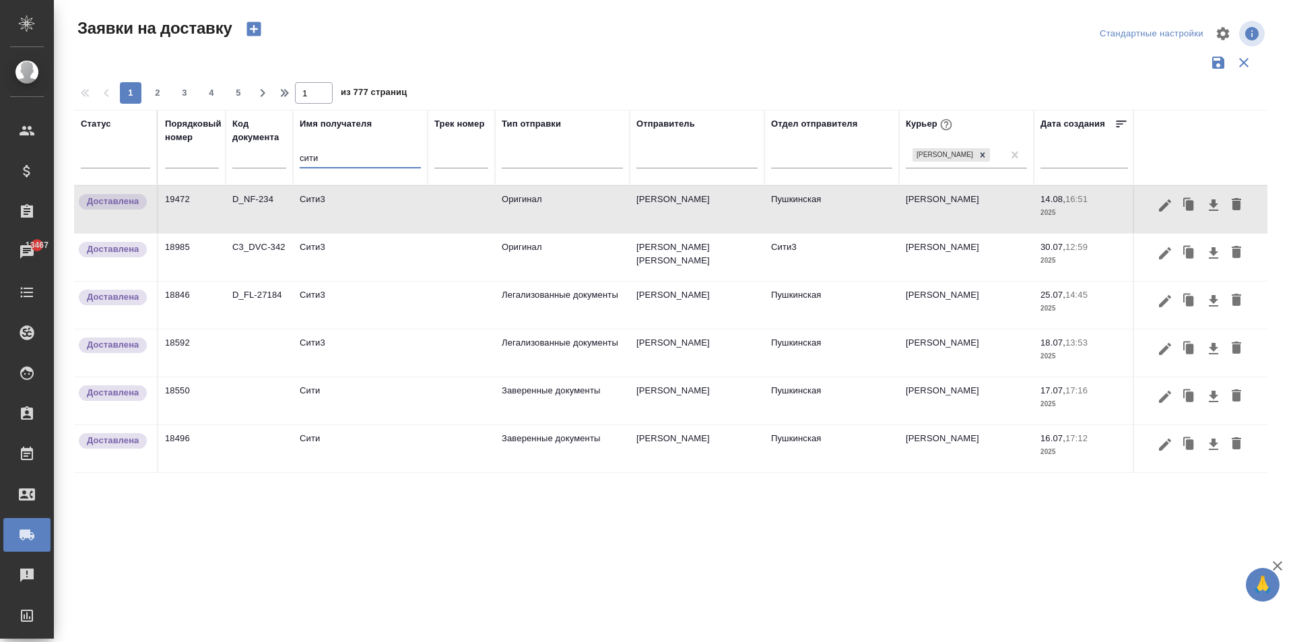
drag, startPoint x: 322, startPoint y: 166, endPoint x: 259, endPoint y: 150, distance: 65.1
click at [259, 150] on tr "Статус Порядковый номер Код документа Имя получателя сити Трек номер Тип отправ…" at bounding box center [772, 147] width 1397 height 75
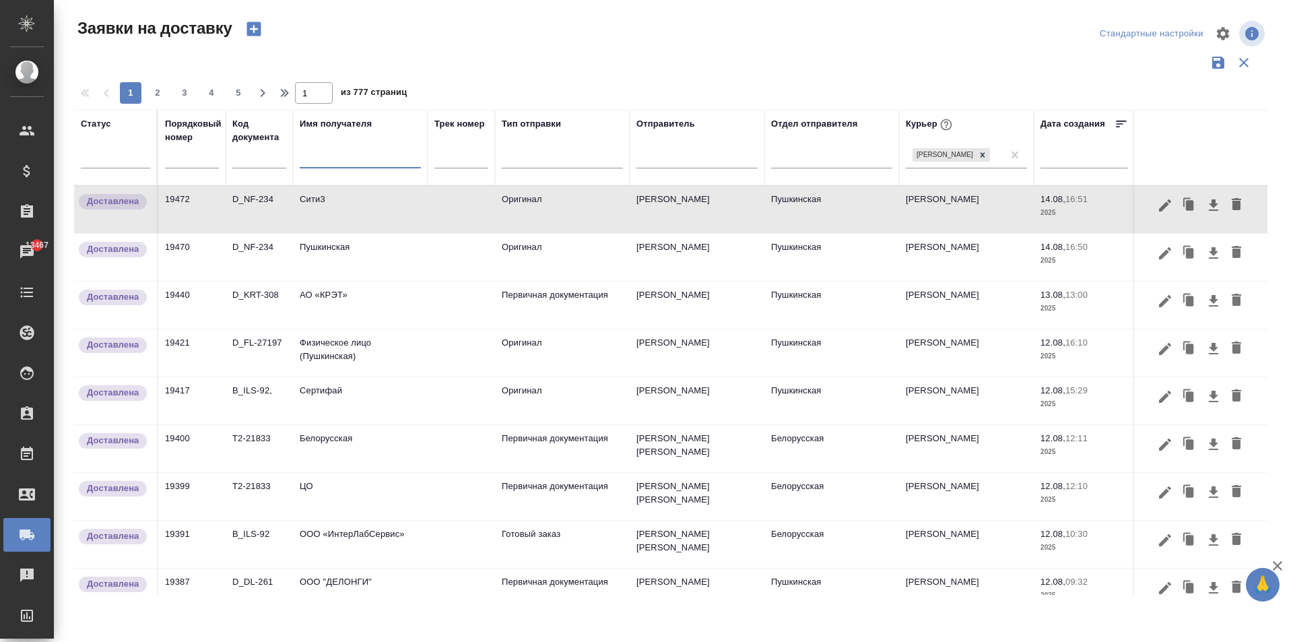
click at [517, 233] on td "Первичная документация" at bounding box center [562, 209] width 135 height 47
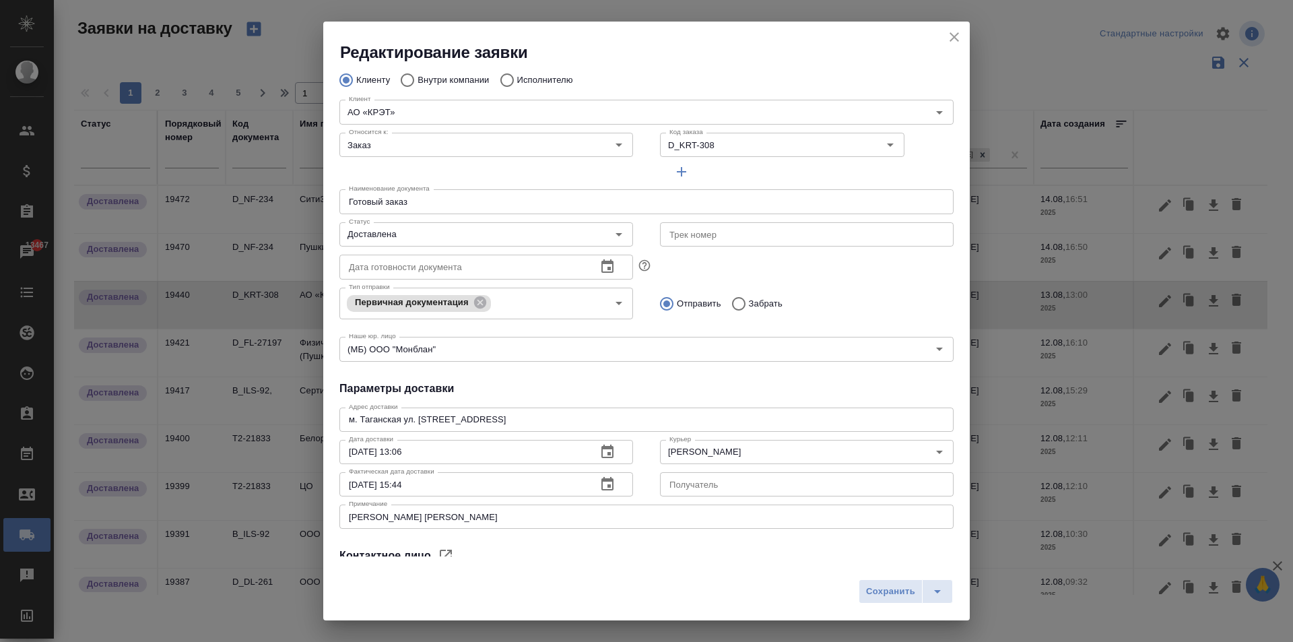
scroll to position [0, 0]
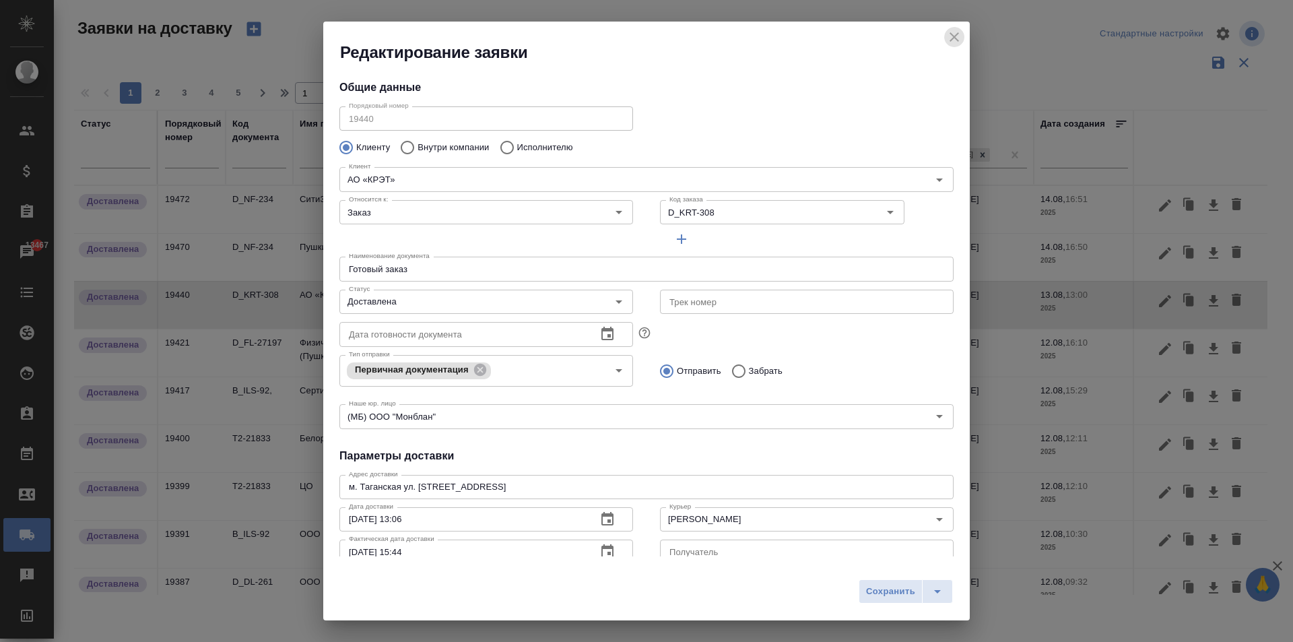
click at [955, 34] on icon "close" at bounding box center [954, 37] width 16 height 16
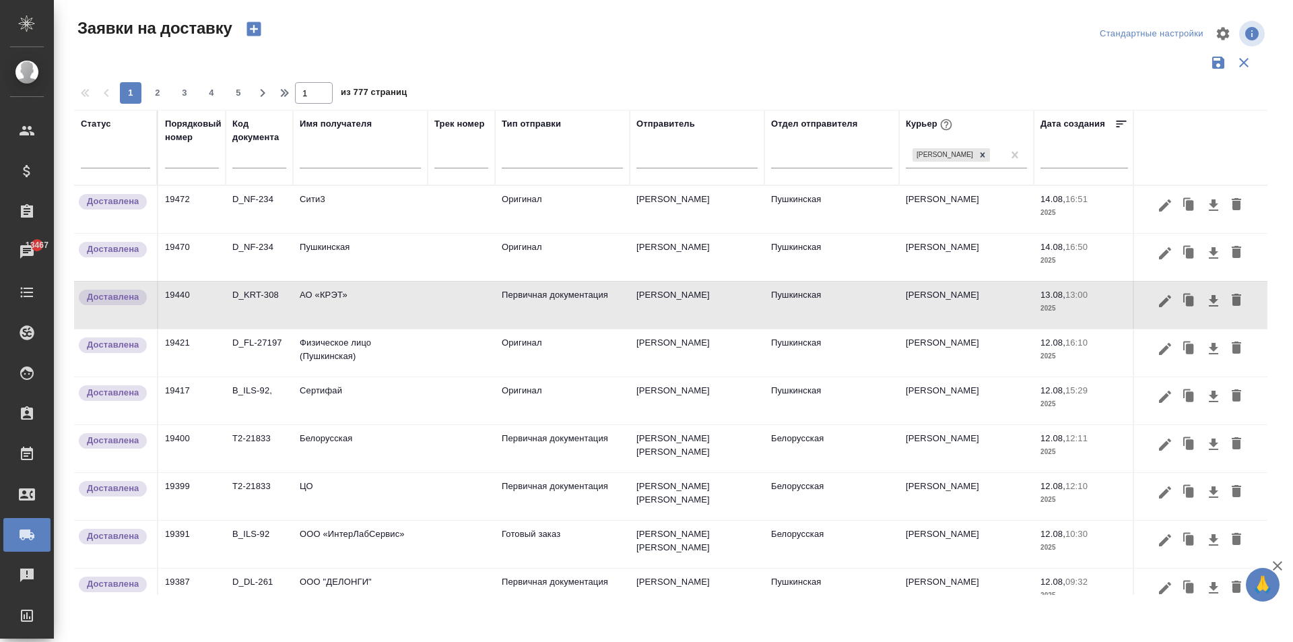
click at [457, 233] on td at bounding box center [460, 209] width 67 height 47
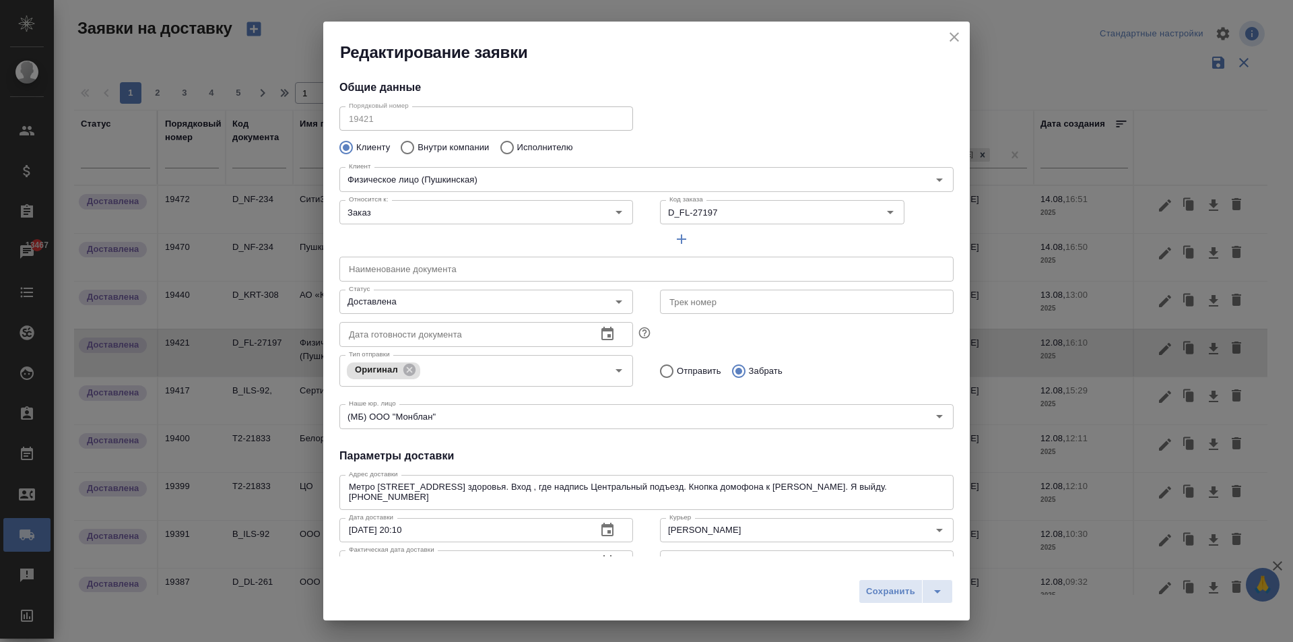
type input "Наталия от [PERSON_NAME]"
click at [952, 26] on div "Редактирование заявки" at bounding box center [646, 43] width 646 height 42
click at [957, 30] on icon "close" at bounding box center [954, 37] width 16 height 16
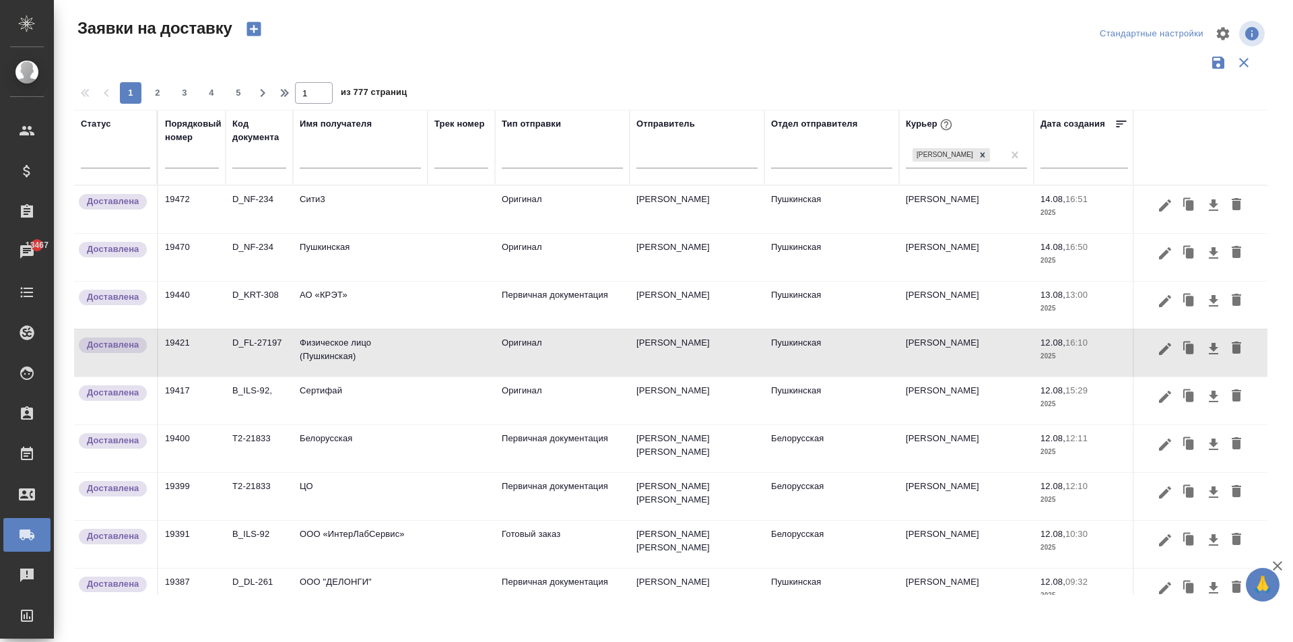
click at [320, 233] on td "АО «КРЭТ»" at bounding box center [360, 209] width 135 height 47
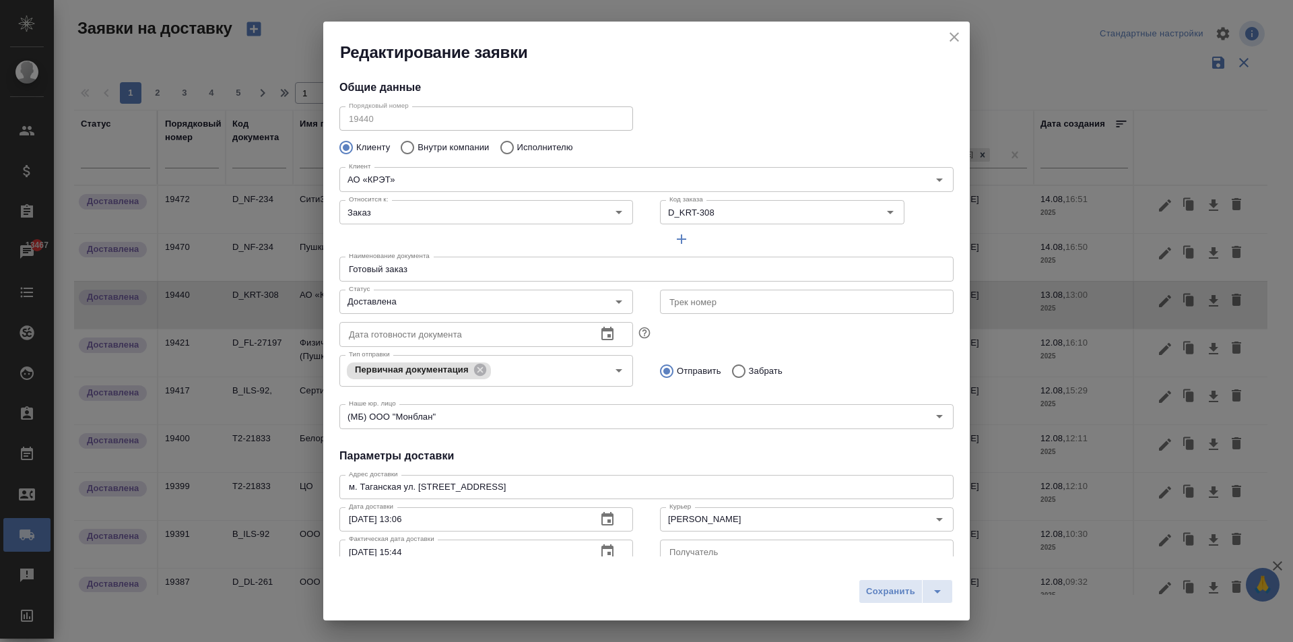
type input "[PERSON_NAME] [PERSON_NAME]"
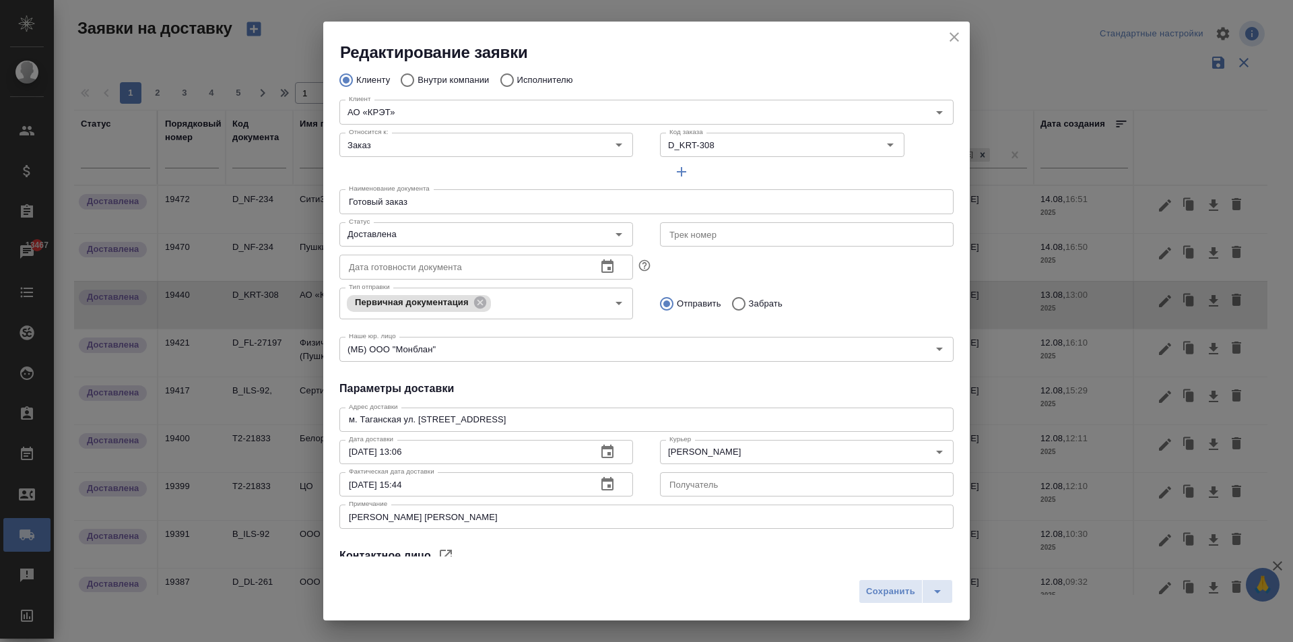
click at [951, 34] on icon "close" at bounding box center [953, 36] width 9 height 9
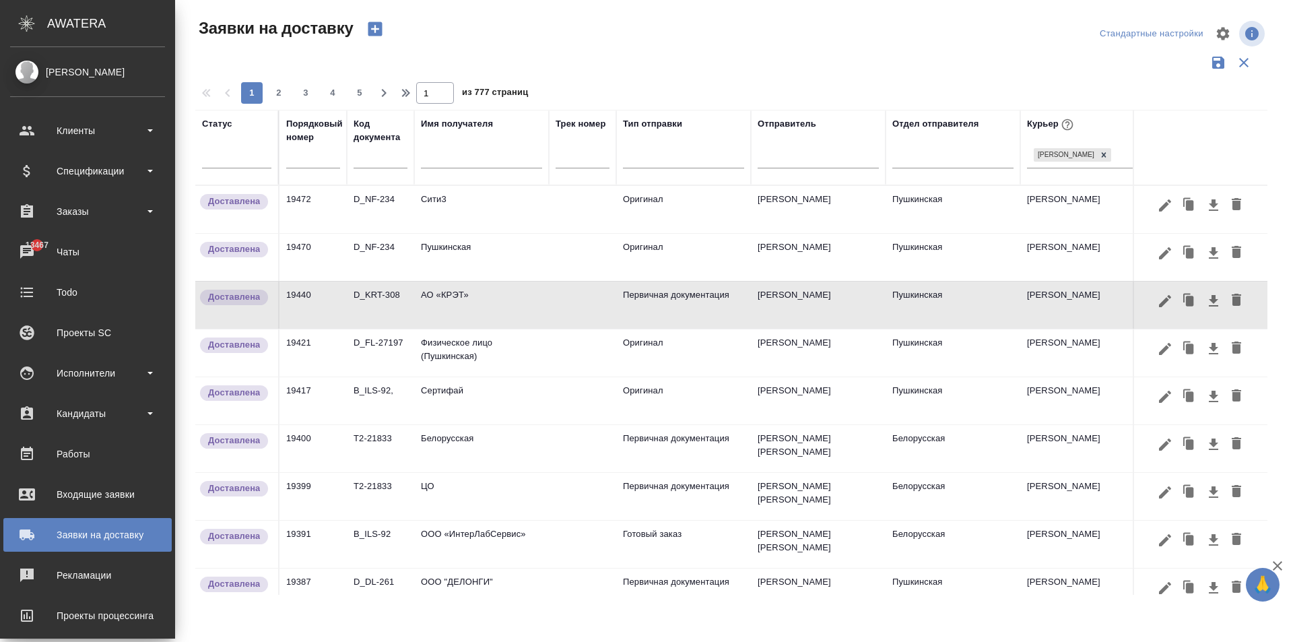
click at [450, 166] on input "text" at bounding box center [481, 159] width 121 height 17
type input "шишен"
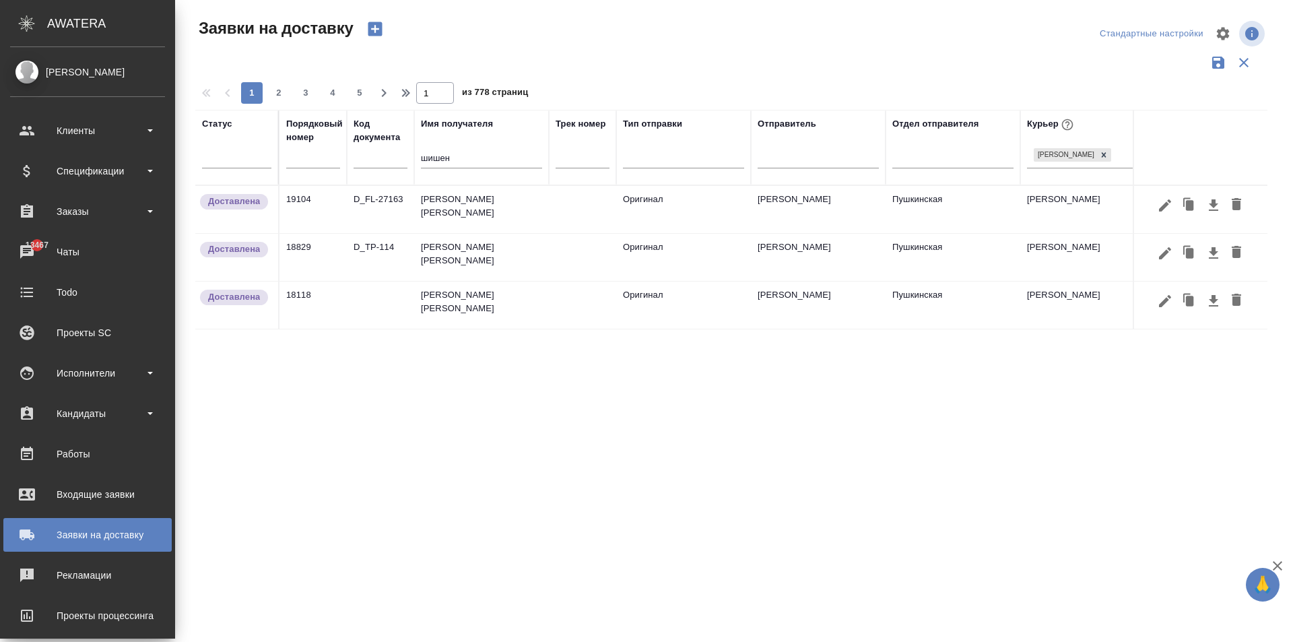
click at [478, 205] on td "[PERSON_NAME] [PERSON_NAME]" at bounding box center [481, 209] width 135 height 47
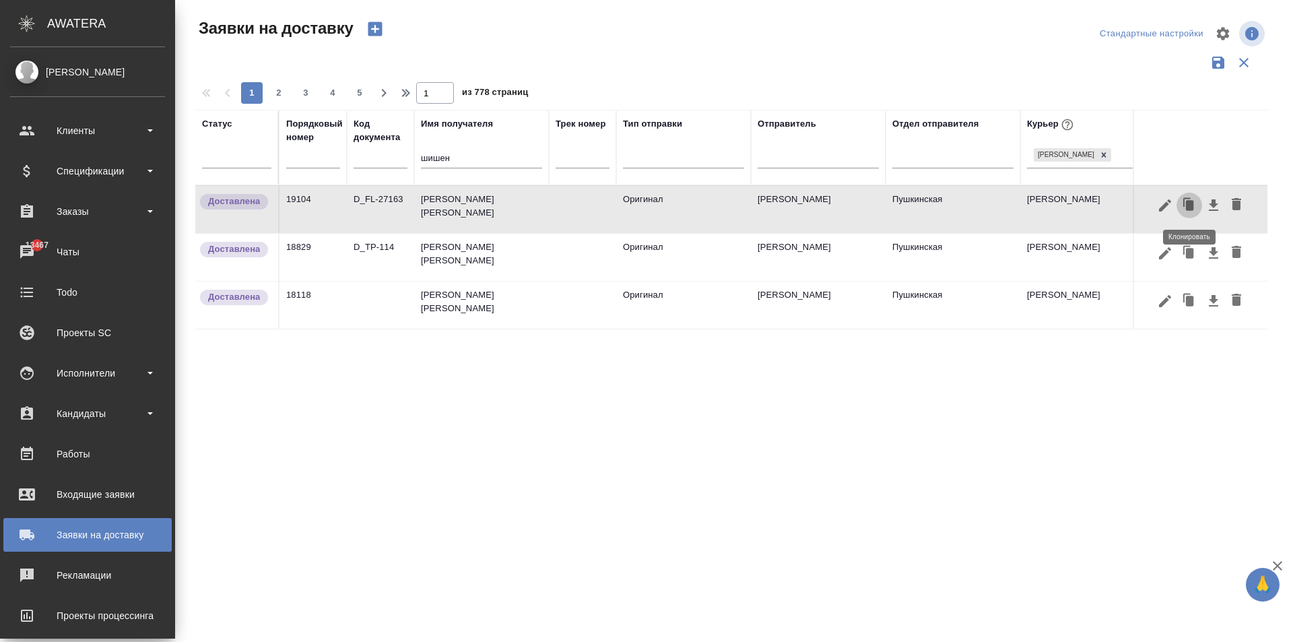
click at [1191, 209] on icon "button" at bounding box center [1190, 205] width 8 height 10
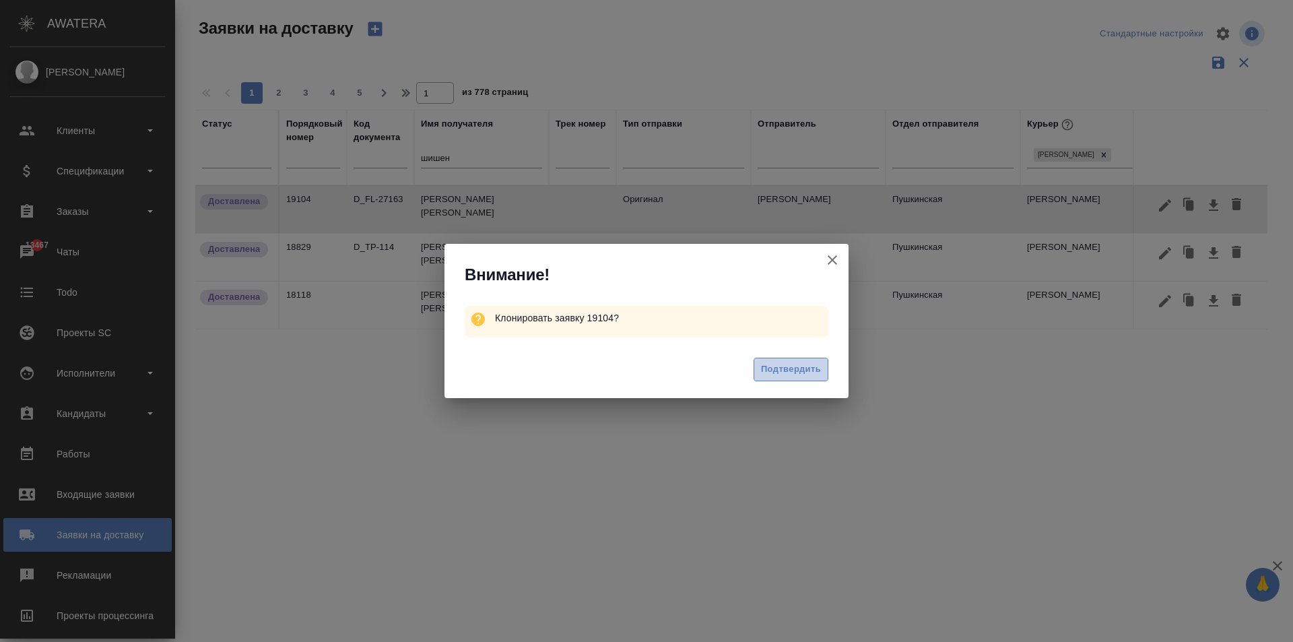
click at [771, 373] on span "Подтвердить" at bounding box center [791, 369] width 60 height 15
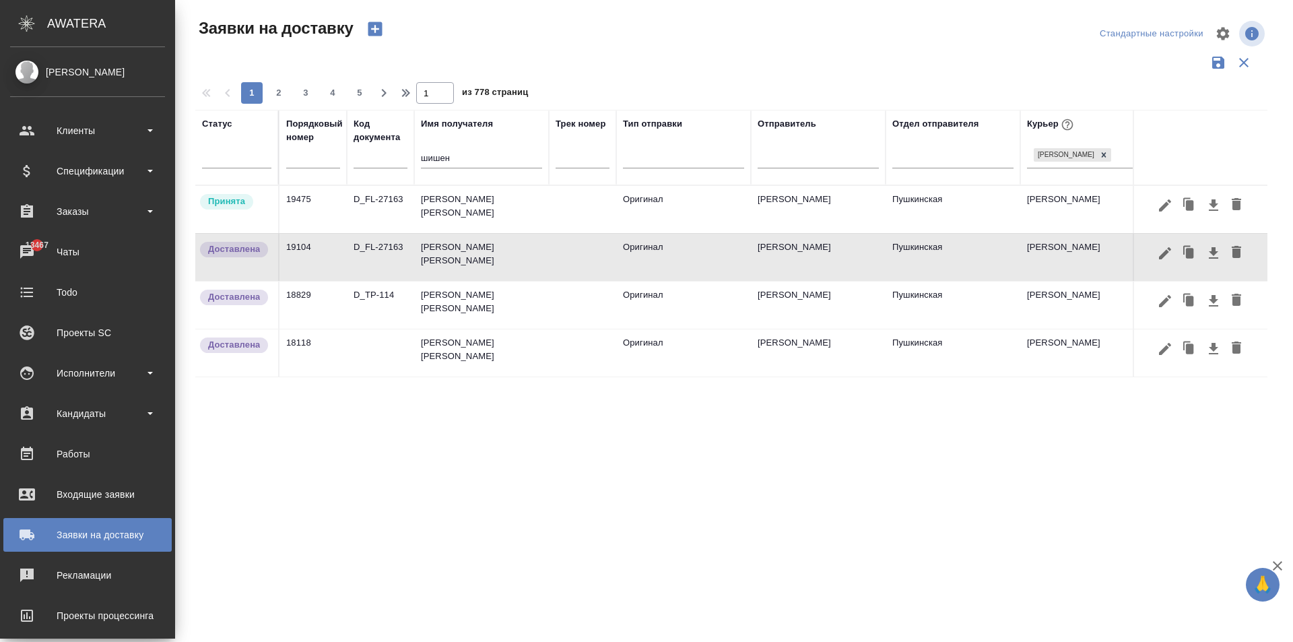
click at [469, 226] on td "[PERSON_NAME] [PERSON_NAME]" at bounding box center [481, 209] width 135 height 47
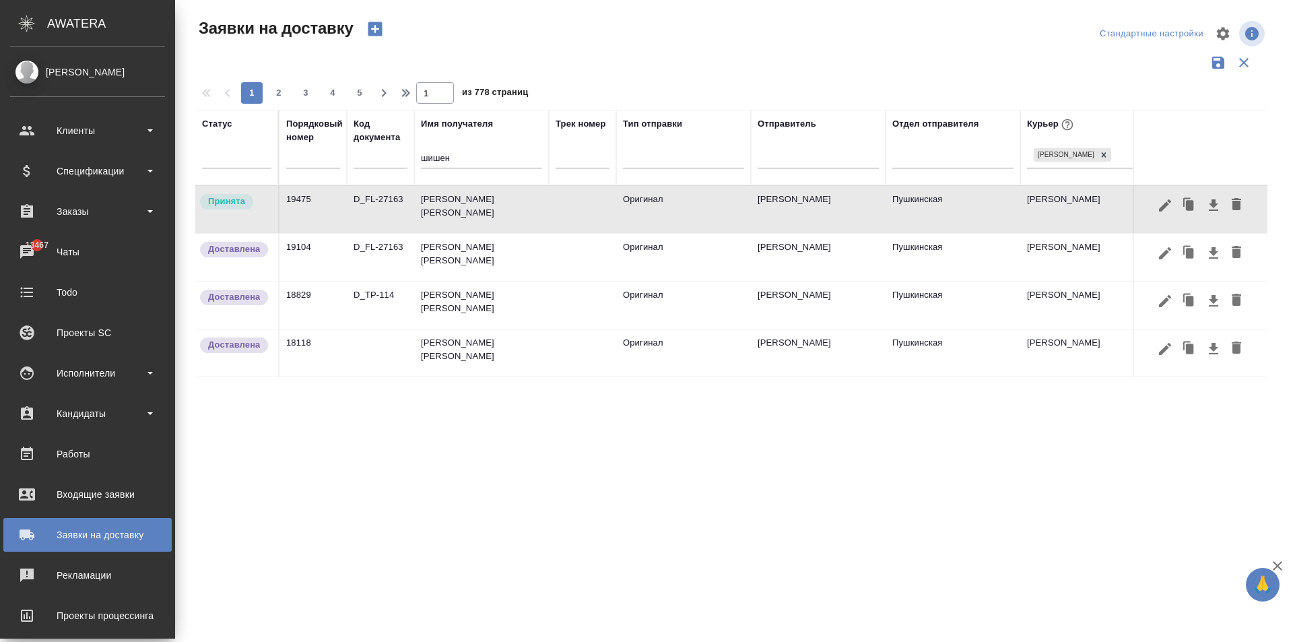
click at [469, 226] on td "[PERSON_NAME] [PERSON_NAME]" at bounding box center [481, 209] width 135 height 47
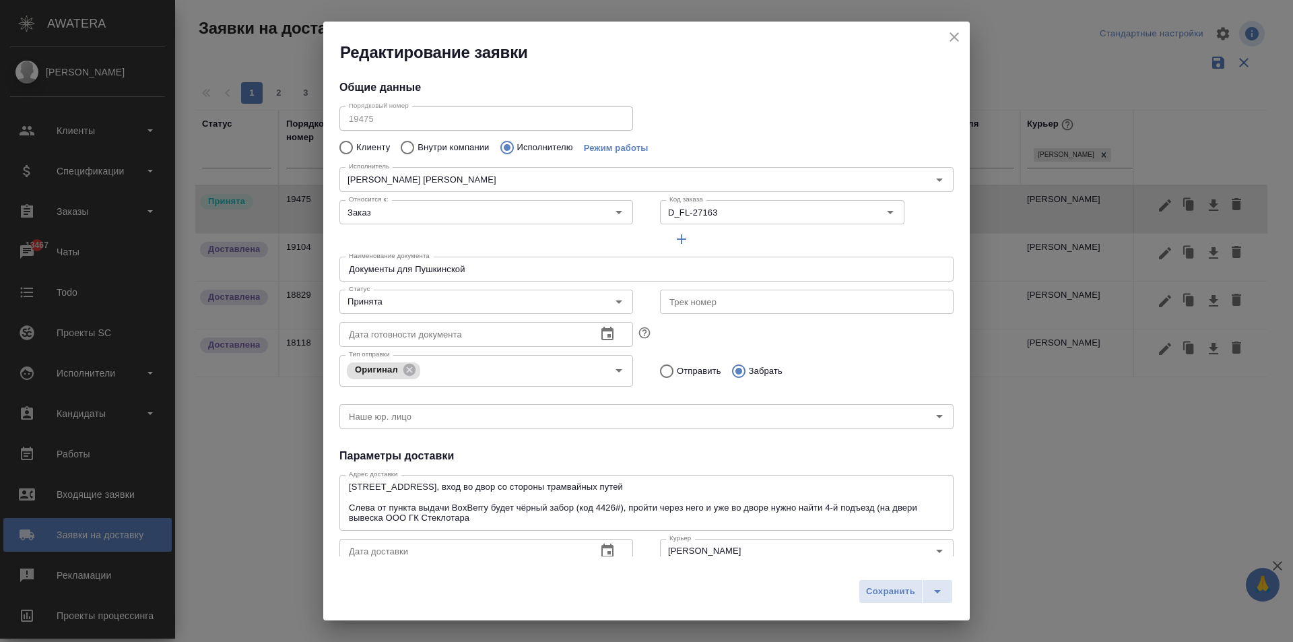
type input "[PERSON_NAME] [PERSON_NAME]"
click at [696, 210] on input "D_FL-27163" at bounding box center [749, 212] width 171 height 16
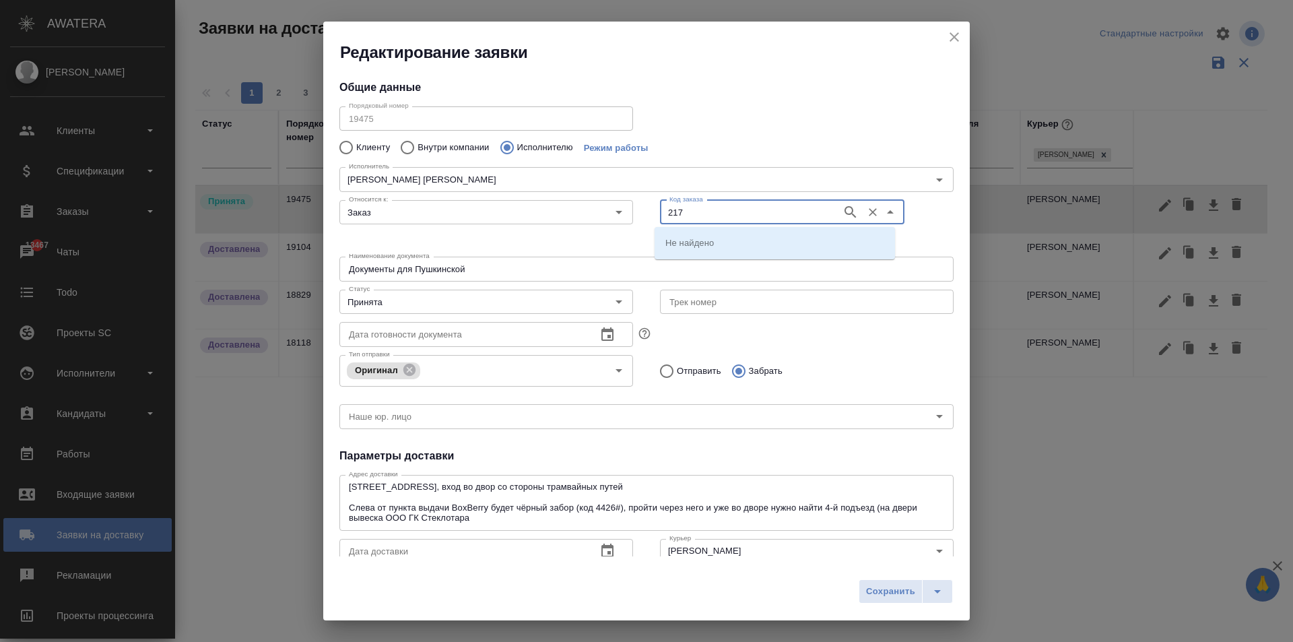
type input "217"
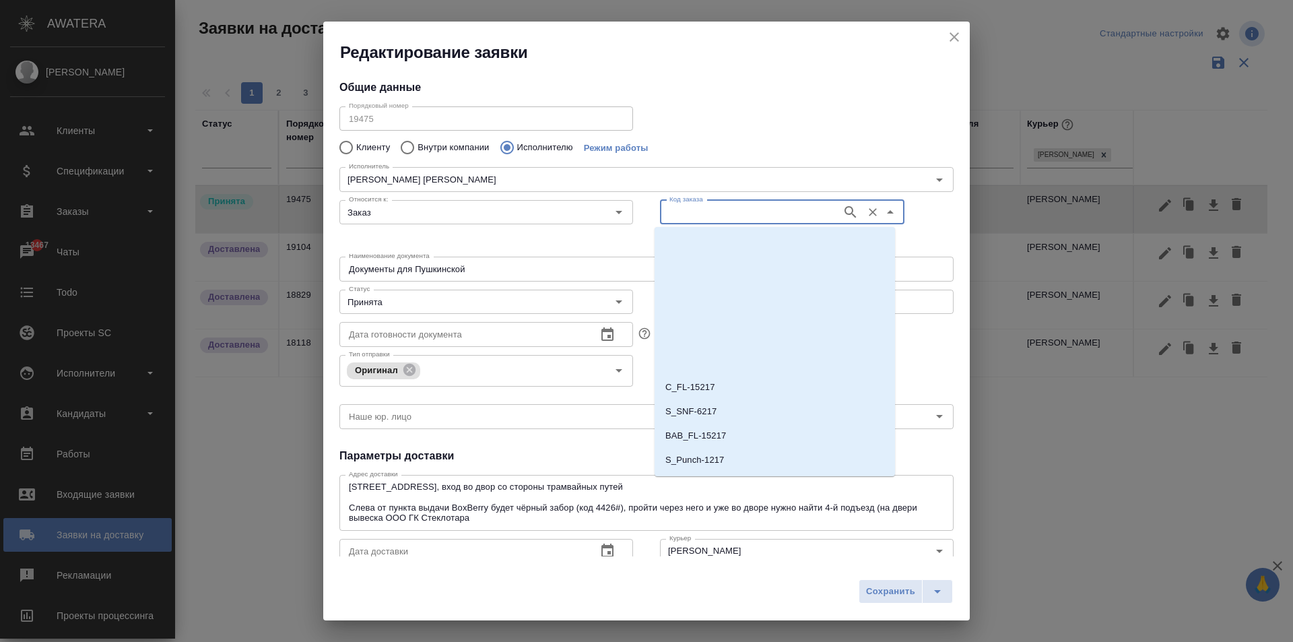
scroll to position [27189, 0]
click at [694, 440] on p "D_FL-27217" at bounding box center [690, 438] width 50 height 13
type input "D_FL-27217"
type input "(МБ) ООО "Монблан""
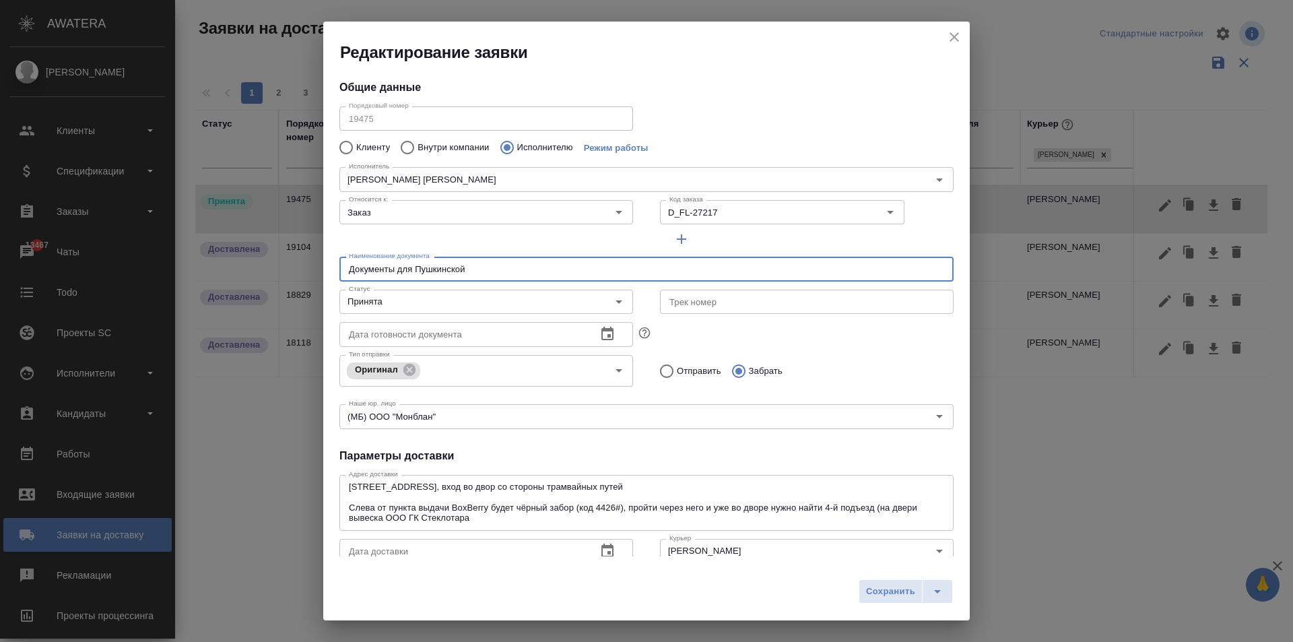
click at [435, 274] on input "Документы для Пушкинской" at bounding box center [646, 268] width 614 height 24
click at [489, 275] on input "Документы для Пушкинской" at bounding box center [646, 268] width 614 height 24
click at [435, 305] on input "Принята" at bounding box center [463, 302] width 240 height 16
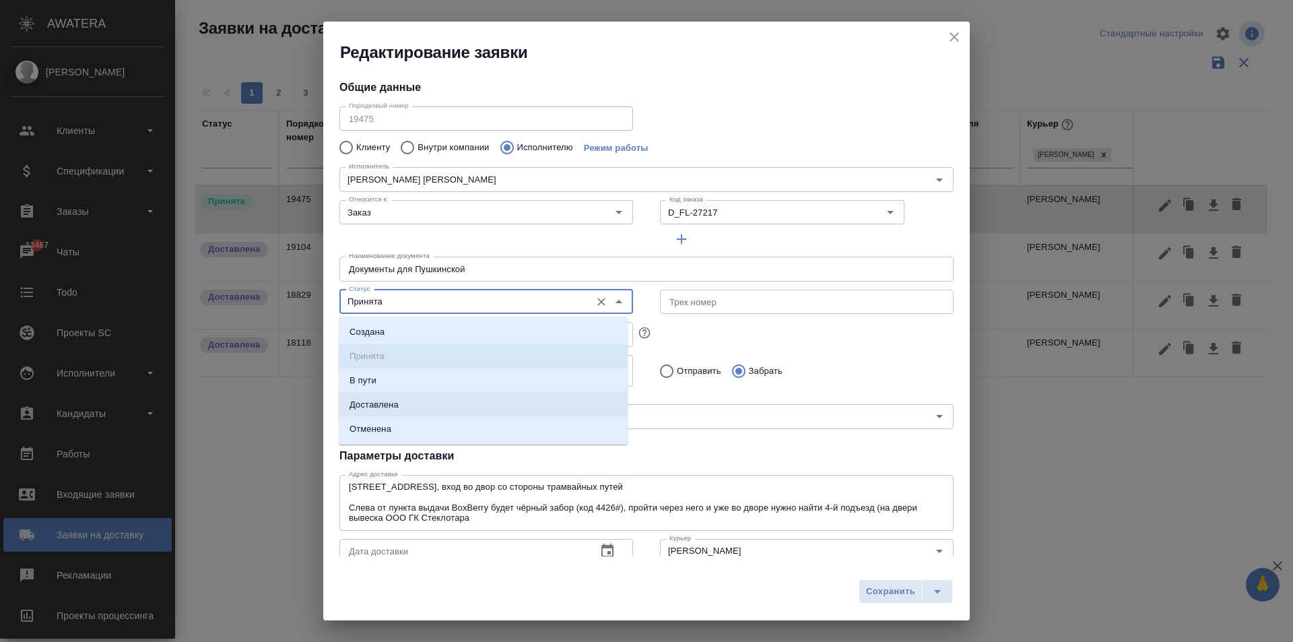
click at [390, 405] on p "Доставлена" at bounding box center [373, 404] width 49 height 13
type input "Доставлена"
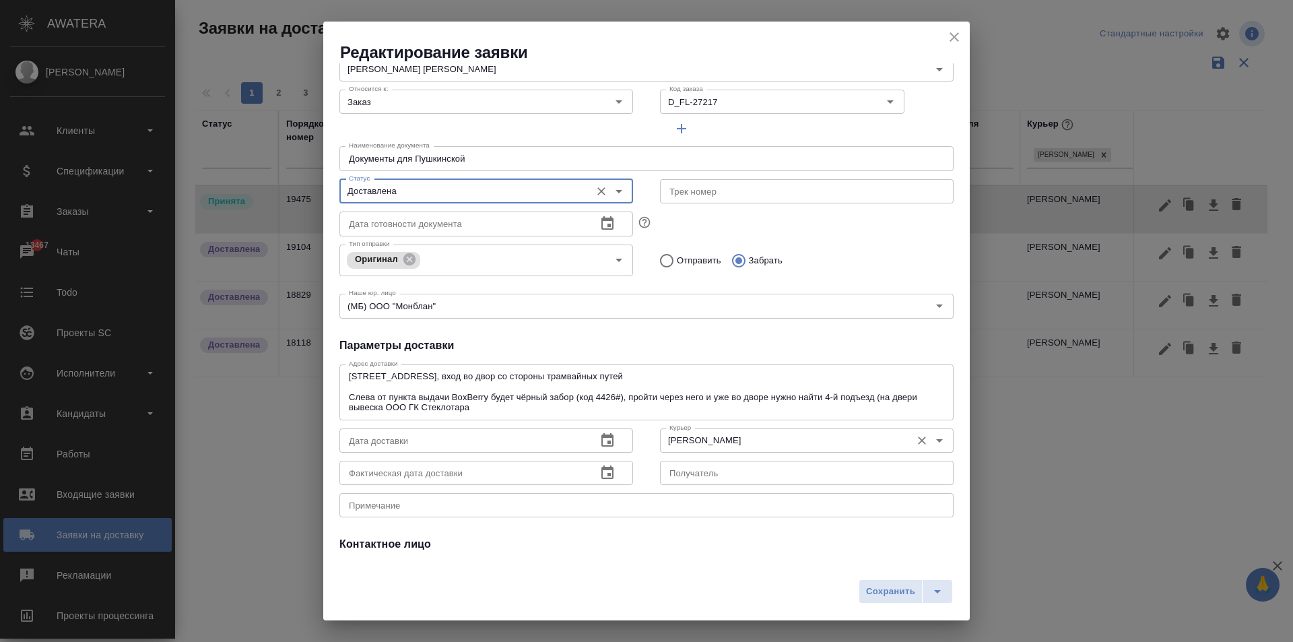
scroll to position [135, 0]
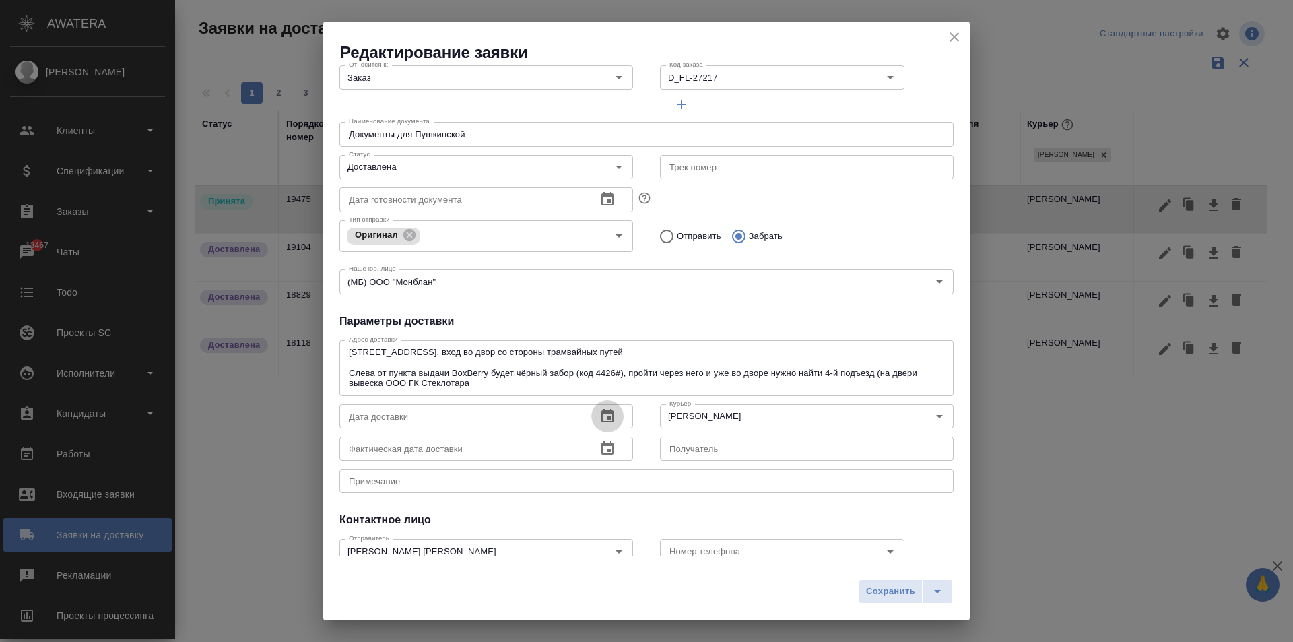
click at [609, 415] on icon "button" at bounding box center [607, 416] width 16 height 16
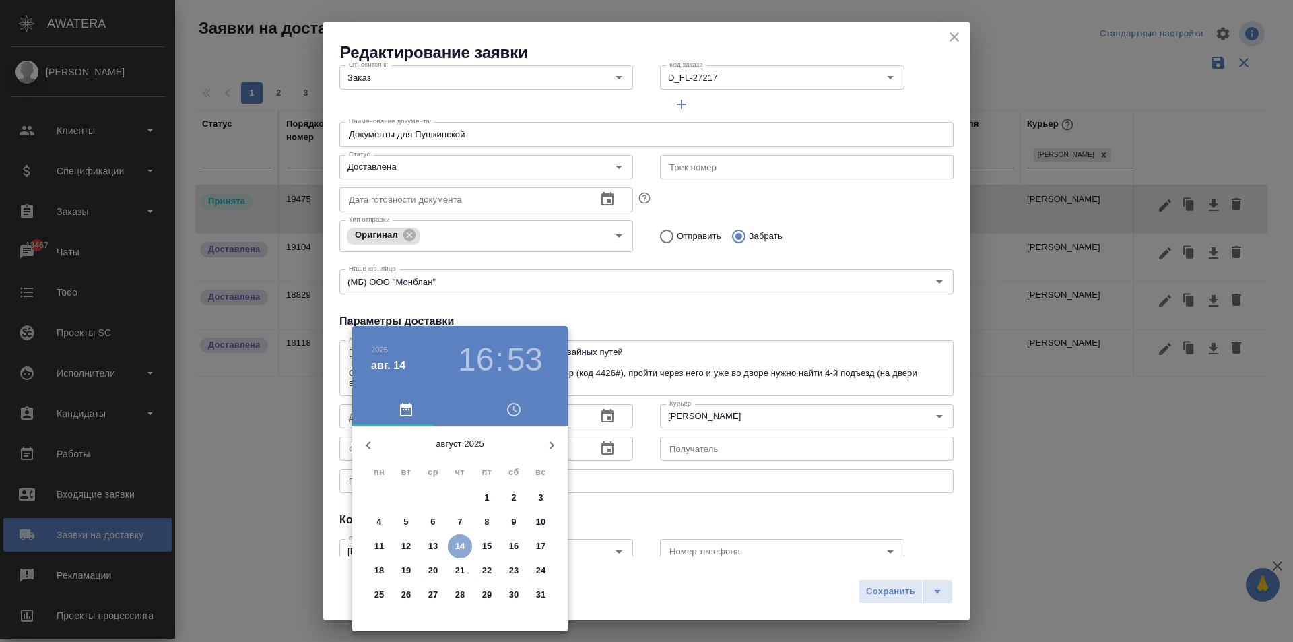
click at [462, 547] on p "14" at bounding box center [460, 545] width 10 height 13
type input "[DATE] 16:53"
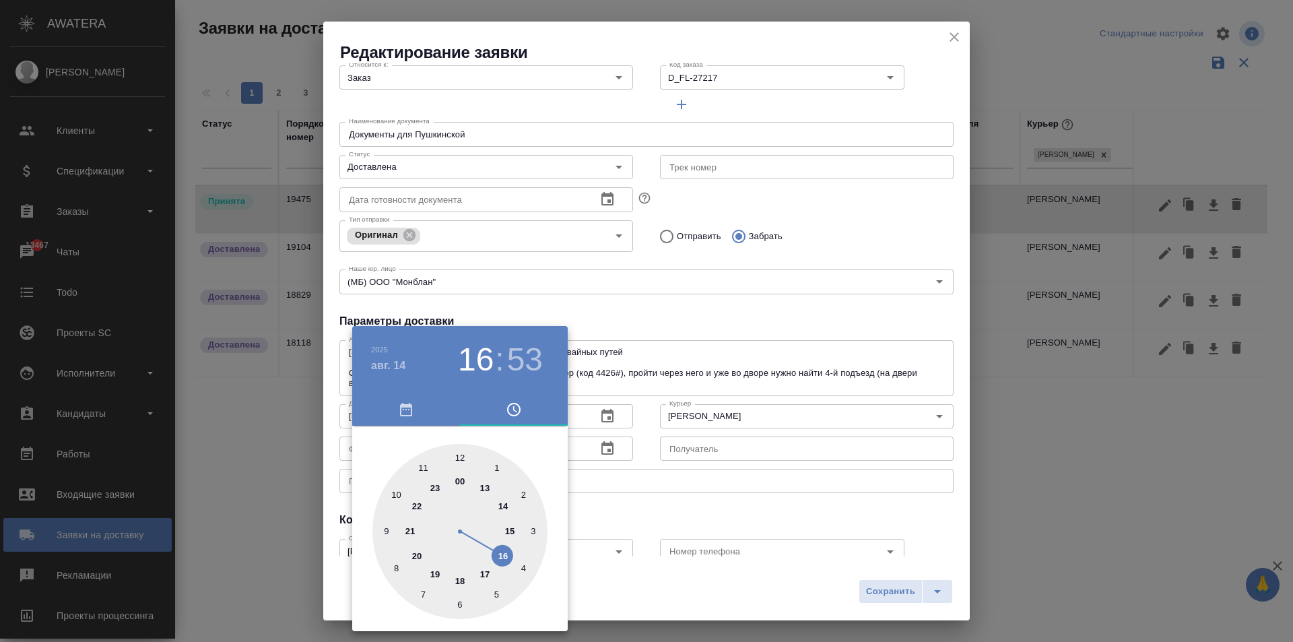
click at [681, 372] on div at bounding box center [646, 321] width 1293 height 642
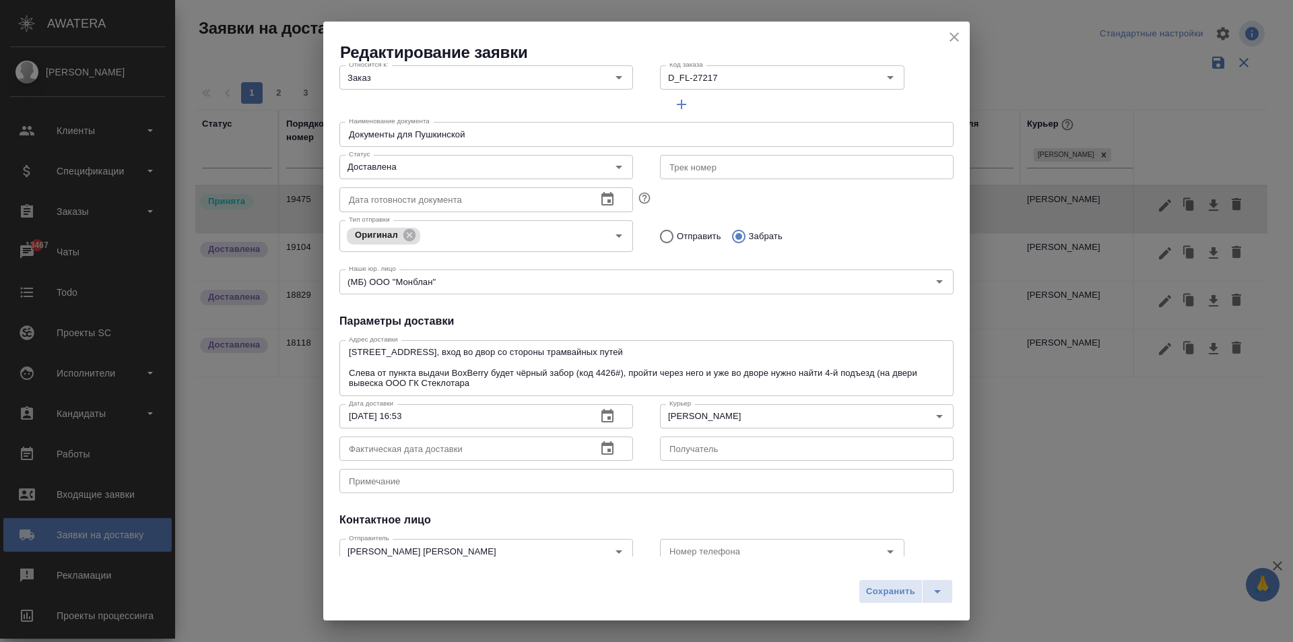
click at [600, 441] on icon "button" at bounding box center [607, 448] width 16 height 16
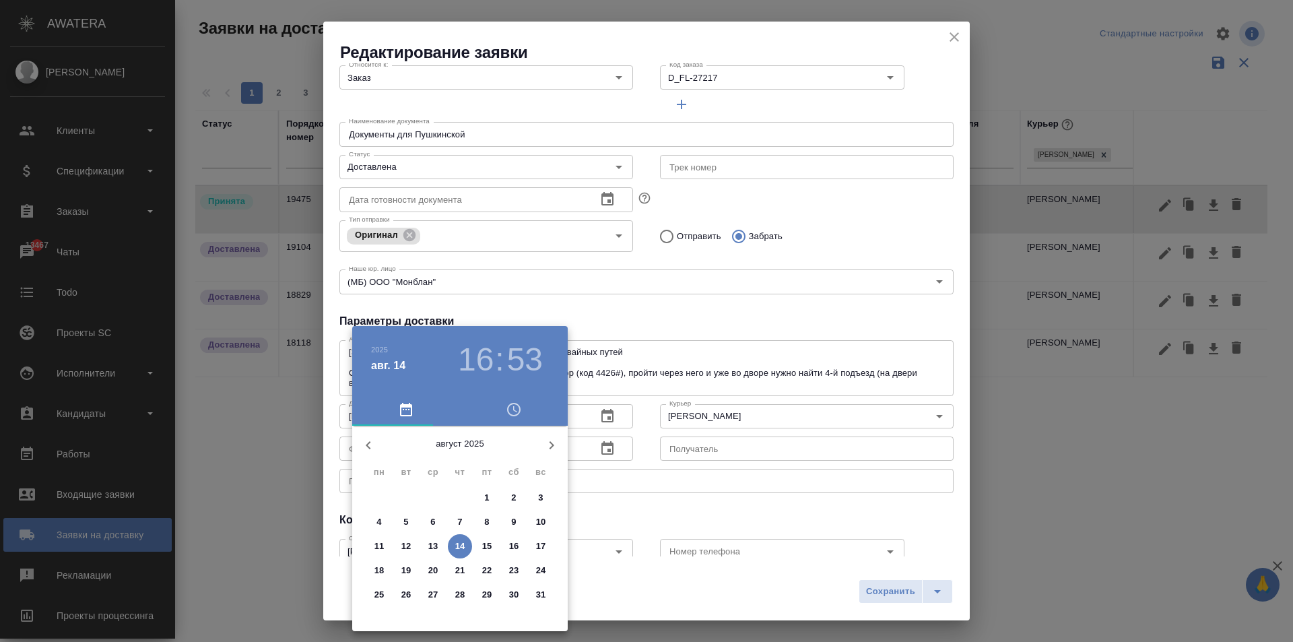
click at [458, 550] on p "14" at bounding box center [460, 545] width 10 height 13
type input "[DATE] 16:53"
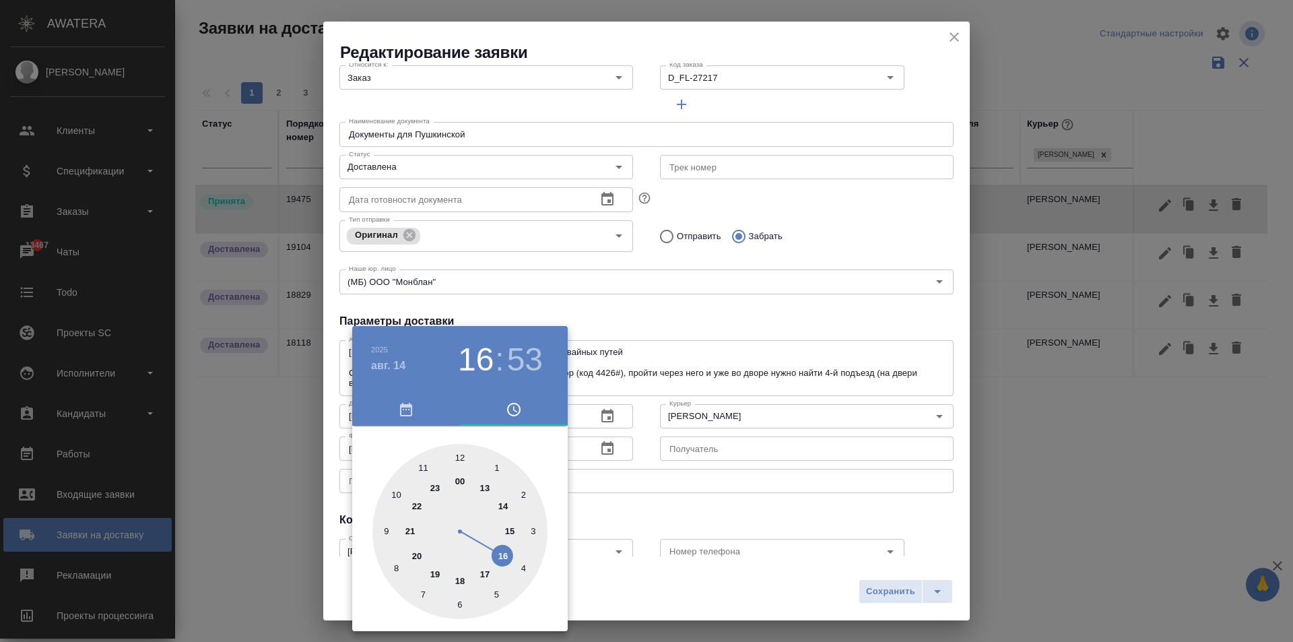
click at [765, 379] on div at bounding box center [646, 321] width 1293 height 642
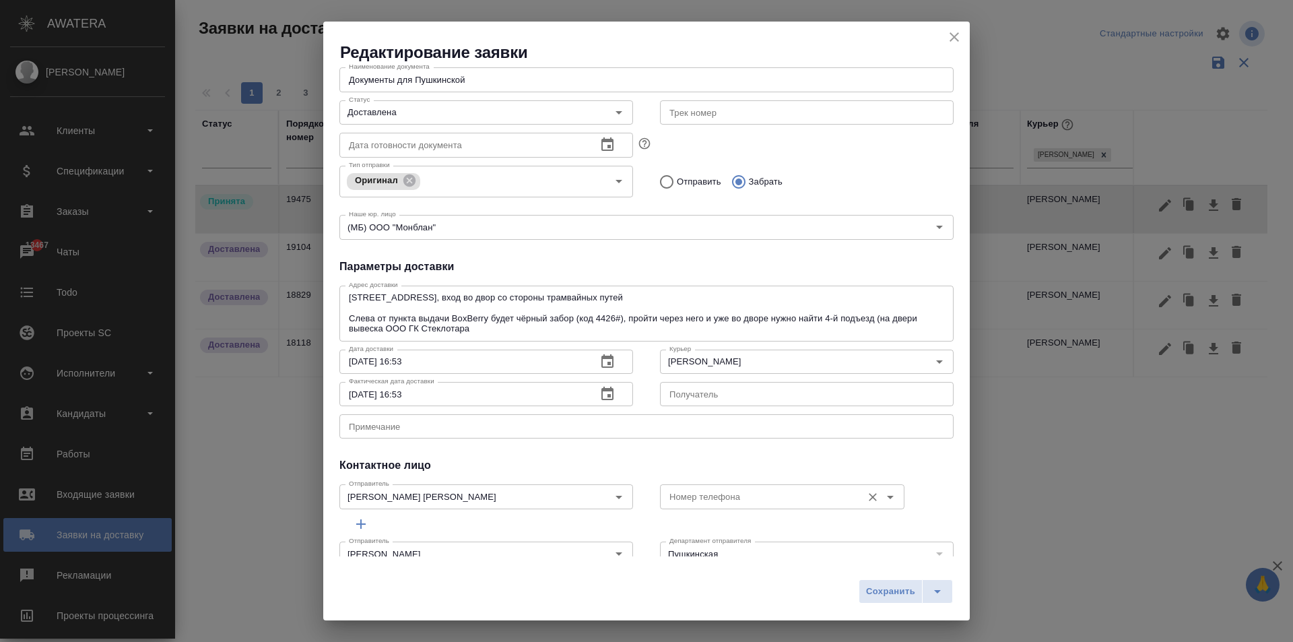
scroll to position [215, 0]
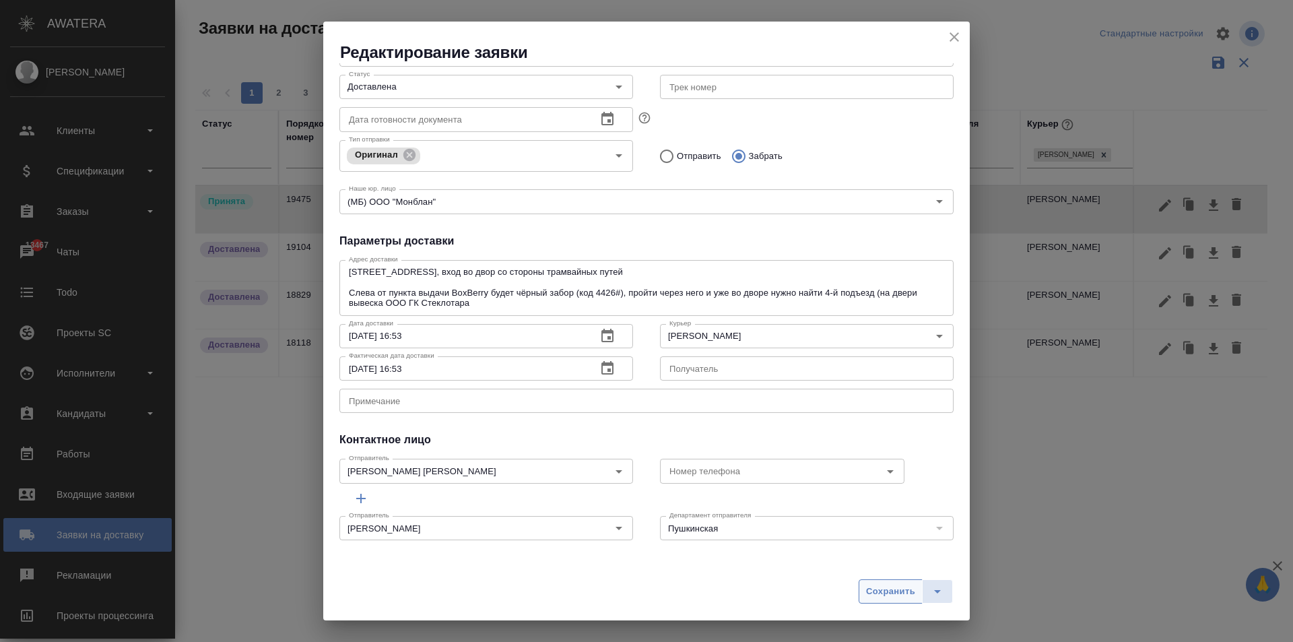
click at [900, 596] on span "Сохранить" at bounding box center [890, 591] width 49 height 15
